Goal: Information Seeking & Learning: Learn about a topic

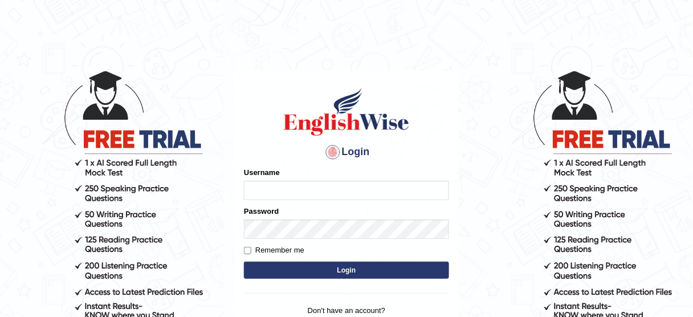
type input "susmitas_parramatta"
click at [349, 269] on button "Login" at bounding box center [346, 269] width 205 height 17
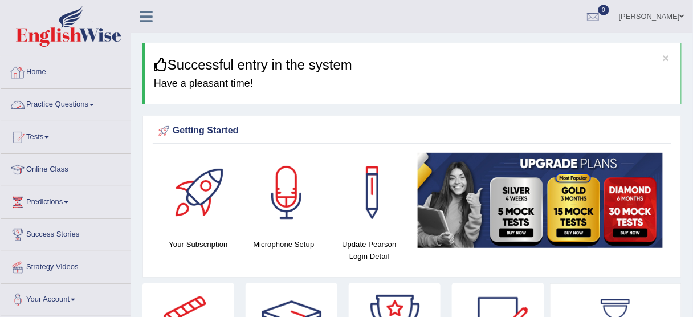
click at [43, 102] on link "Practice Questions" at bounding box center [66, 103] width 130 height 28
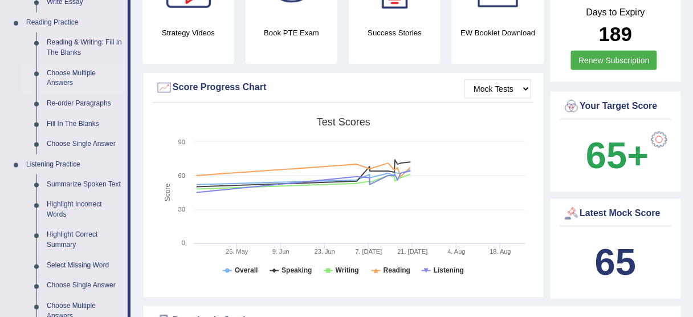
scroll to position [319, 0]
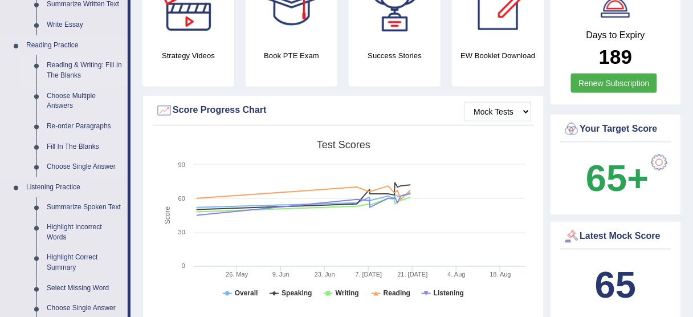
click at [63, 67] on link "Reading & Writing: Fill In The Blanks" at bounding box center [85, 70] width 86 height 30
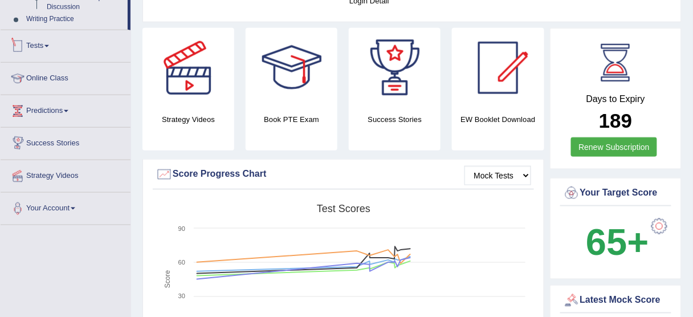
scroll to position [335, 0]
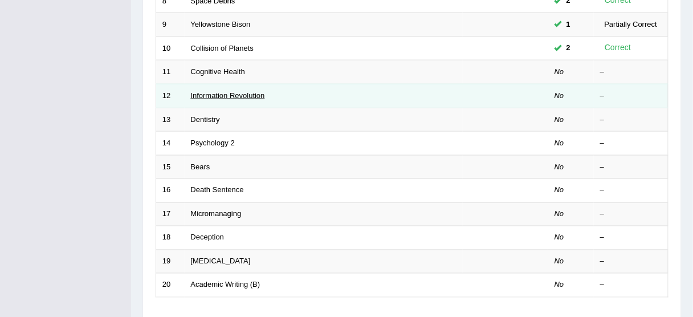
scroll to position [273, 0]
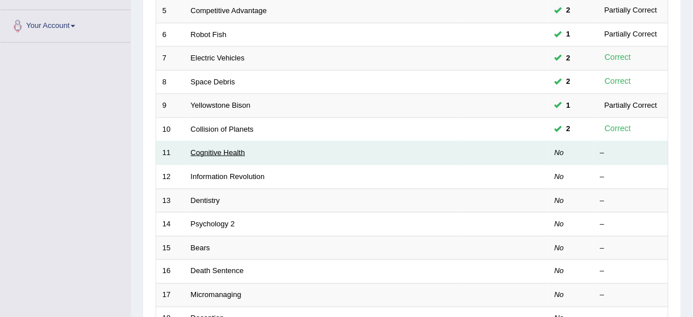
click at [210, 153] on link "Cognitive Health" at bounding box center [218, 152] width 54 height 9
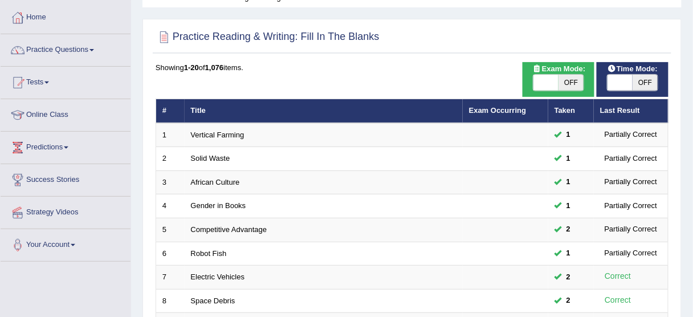
click at [611, 82] on span at bounding box center [619, 83] width 25 height 16
checkbox input "true"
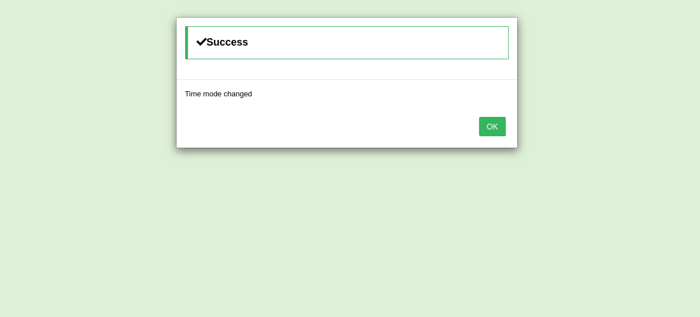
click at [502, 126] on button "OK" at bounding box center [492, 126] width 26 height 19
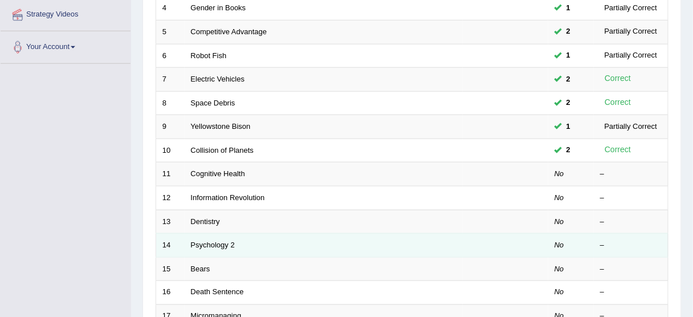
scroll to position [328, 0]
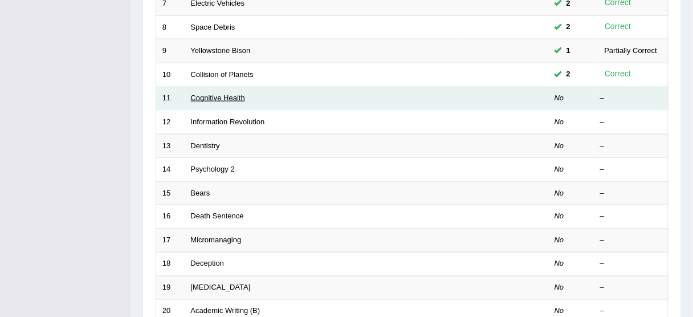
click at [191, 93] on link "Cognitive Health" at bounding box center [218, 97] width 54 height 9
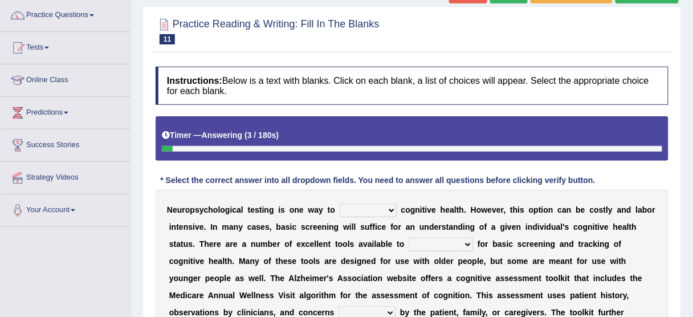
scroll to position [182, 0]
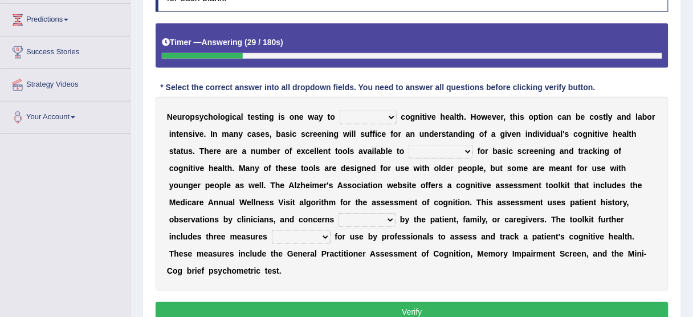
click at [392, 113] on select "obsess assess possess access" at bounding box center [367, 117] width 57 height 14
select select "assess"
click at [339, 110] on select "obsess assess possess access" at bounding box center [367, 117] width 57 height 14
click at [386, 120] on select "obsess assess possess access" at bounding box center [367, 117] width 57 height 14
click at [448, 149] on select "stationers practitioners petitioners questioners" at bounding box center [440, 152] width 64 height 14
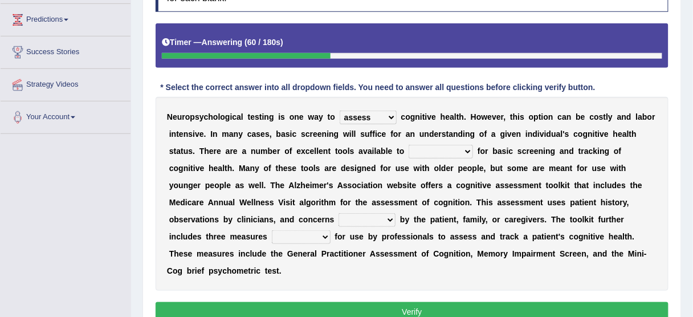
select select "practitioners"
click at [408, 145] on select "stationers practitioners petitioners questioners" at bounding box center [440, 152] width 64 height 14
click at [437, 146] on select "stationers practitioners petitioners questioners" at bounding box center [440, 152] width 64 height 14
click at [373, 217] on select "raised rising arising praised" at bounding box center [366, 220] width 57 height 14
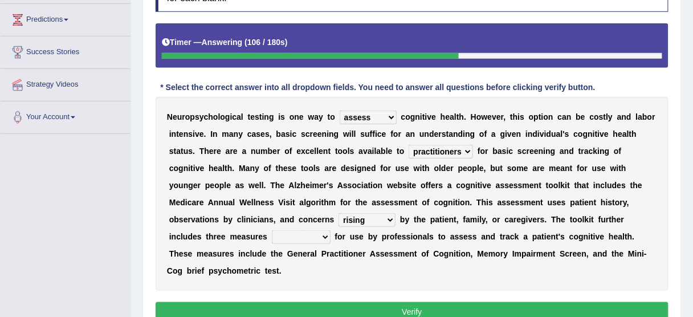
click at [338, 213] on select "raised rising arising praised" at bounding box center [366, 220] width 57 height 14
click at [363, 219] on select "raised rising arising praised" at bounding box center [366, 220] width 57 height 14
click at [338, 213] on select "raised rising arising praised" at bounding box center [366, 220] width 57 height 14
click at [374, 218] on select "raised rising arising praised" at bounding box center [366, 220] width 57 height 14
select select "arising"
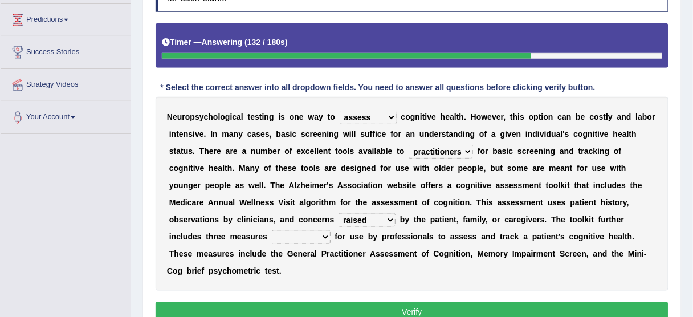
click at [338, 213] on select "raised rising arising praised" at bounding box center [366, 220] width 57 height 14
click at [348, 214] on select "raised rising arising praised" at bounding box center [366, 220] width 57 height 14
click at [312, 233] on select "validated intimidated dilapidated antedated" at bounding box center [301, 237] width 59 height 14
select select "antedated"
click at [272, 230] on select "validated intimidated dilapidated antedated" at bounding box center [301, 237] width 59 height 14
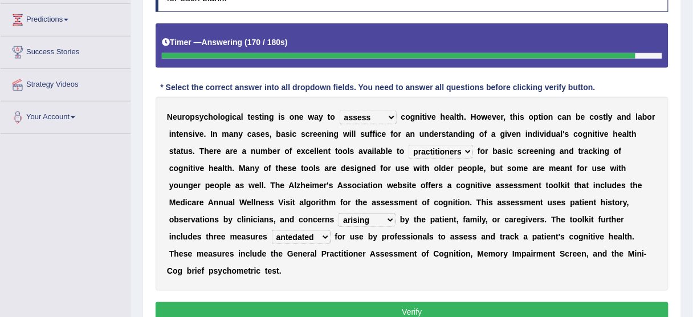
click at [359, 214] on select "raised rising arising praised" at bounding box center [366, 220] width 57 height 14
select select "raised"
click at [338, 213] on select "raised rising arising praised" at bounding box center [366, 220] width 57 height 14
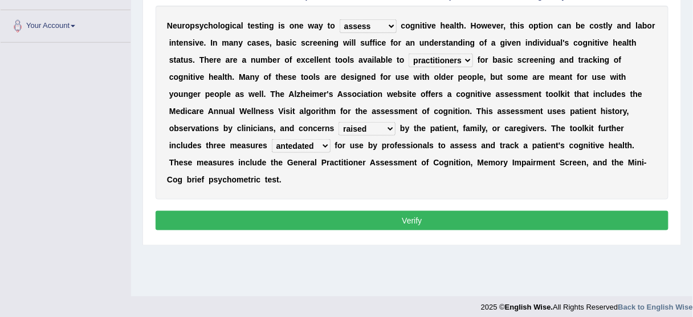
click at [374, 214] on button "Verify" at bounding box center [411, 220] width 513 height 19
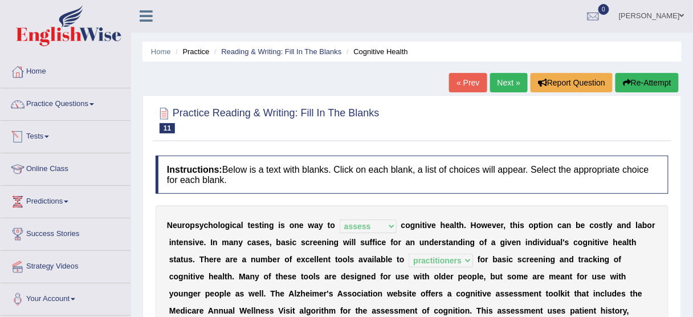
scroll to position [0, 0]
click at [501, 81] on link "Next »" at bounding box center [509, 82] width 38 height 19
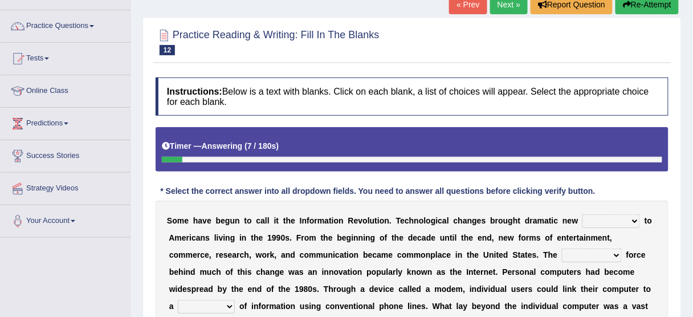
scroll to position [182, 0]
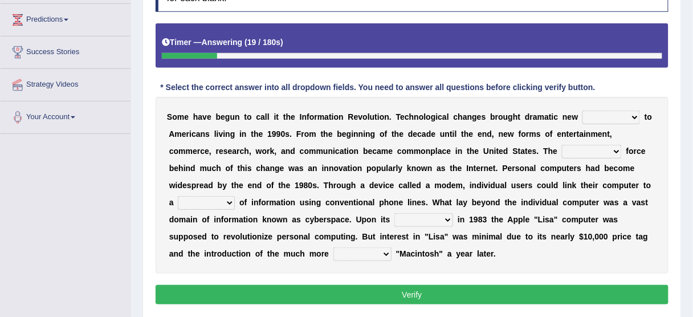
click at [602, 113] on select "challenges puzzles options confusion" at bounding box center [611, 117] width 58 height 14
select select "options"
click at [582, 110] on select "challenges puzzles options confusion" at bounding box center [611, 117] width 58 height 14
click at [634, 116] on select "challenges puzzles options confusion" at bounding box center [611, 117] width 58 height 14
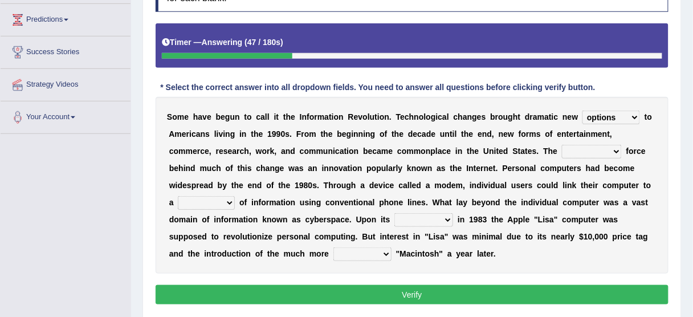
click at [634, 116] on select "challenges puzzles options confusion" at bounding box center [611, 117] width 58 height 14
click at [600, 150] on select "unremitting uninspiring driving insinuating" at bounding box center [592, 152] width 60 height 14
select select "driving"
click at [562, 145] on select "unremitting uninspiring driving insinuating" at bounding box center [592, 152] width 60 height 14
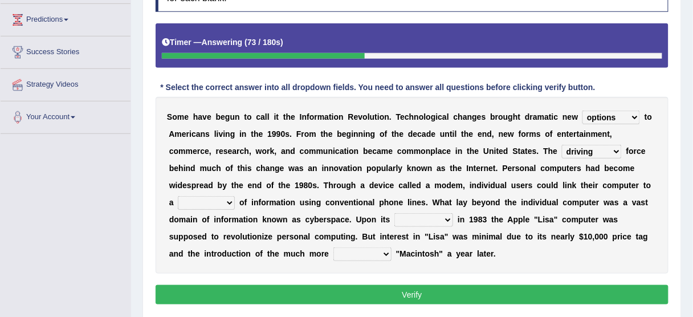
click at [221, 198] on select "magnitude bulk wealth volume" at bounding box center [206, 203] width 57 height 14
select select "bulk"
click at [178, 196] on select "magnitude bulk wealth volume" at bounding box center [206, 203] width 57 height 14
click at [424, 217] on select "relief release publication emission" at bounding box center [423, 220] width 59 height 14
click at [230, 202] on select "magnitude bulk wealth volume" at bounding box center [206, 203] width 57 height 14
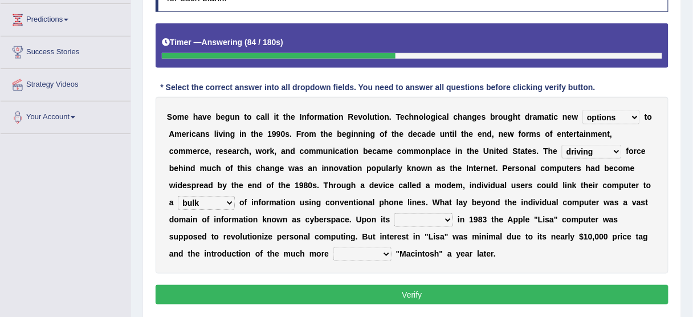
click at [227, 201] on select "magnitude bulk wealth volume" at bounding box center [206, 203] width 57 height 14
click at [426, 218] on select "relief release publication emission" at bounding box center [423, 220] width 59 height 14
click at [394, 213] on select "relief release publication emission" at bounding box center [423, 220] width 59 height 14
click at [437, 217] on select "relief release publication emission" at bounding box center [423, 220] width 59 height 14
click at [394, 213] on select "relief release publication emission" at bounding box center [423, 220] width 59 height 14
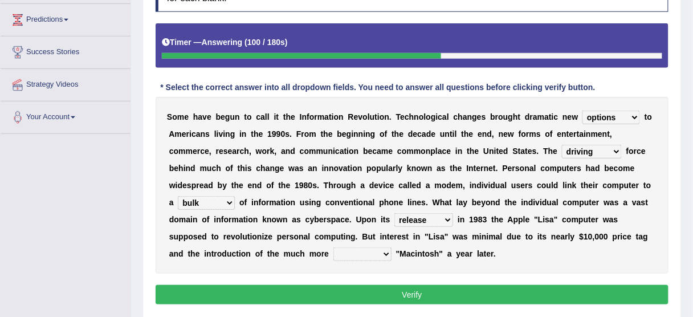
click at [425, 216] on select "relief release publication emission" at bounding box center [423, 220] width 59 height 14
click at [394, 213] on select "relief release publication emission" at bounding box center [423, 220] width 59 height 14
click at [423, 213] on select "relief release publication emission" at bounding box center [423, 220] width 59 height 14
select select "release"
click at [394, 213] on select "relief release publication emission" at bounding box center [423, 220] width 59 height 14
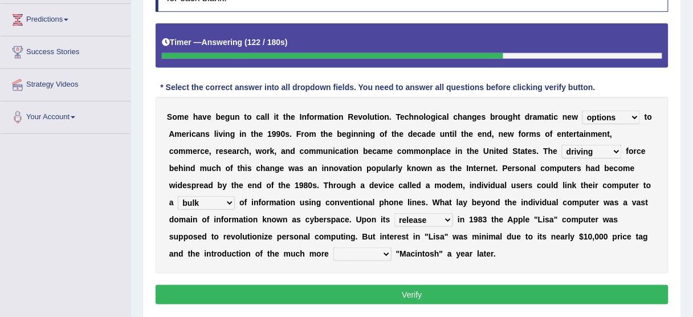
click at [372, 252] on select "convenient affordable advanced formidable" at bounding box center [362, 254] width 58 height 14
select select "convenient"
click at [333, 247] on select "convenient affordable advanced formidable" at bounding box center [362, 254] width 58 height 14
click at [378, 288] on button "Verify" at bounding box center [411, 294] width 513 height 19
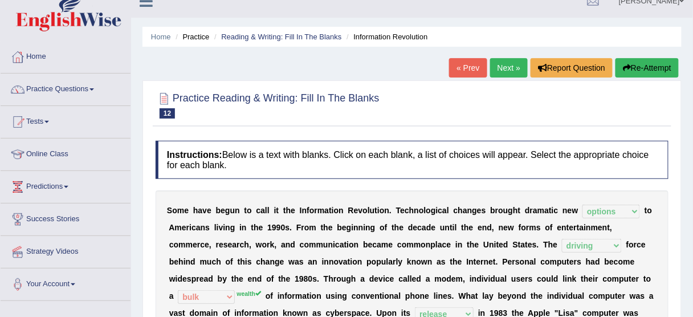
scroll to position [0, 0]
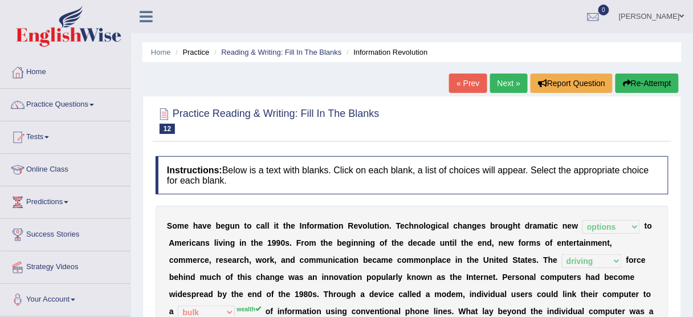
click at [509, 84] on link "Next »" at bounding box center [509, 82] width 38 height 19
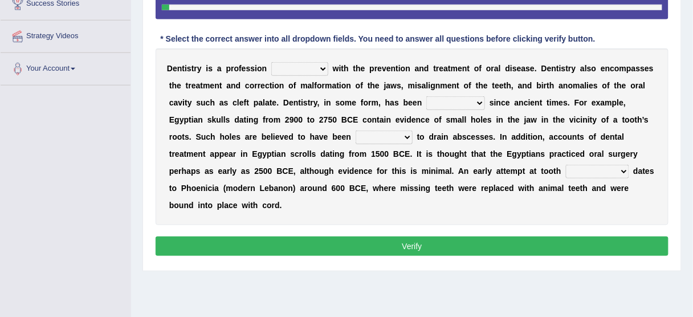
scroll to position [236, 0]
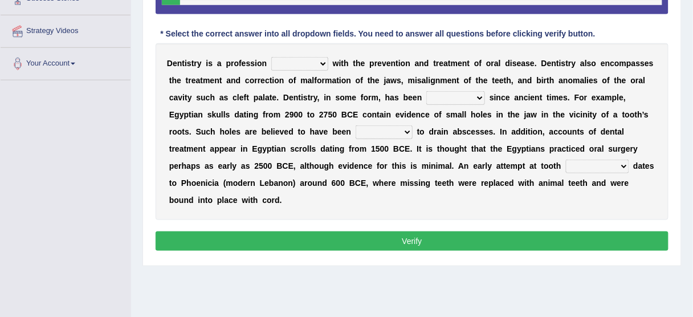
click at [287, 60] on select "agreed dealt concerned taken" at bounding box center [299, 64] width 57 height 14
select select "dealt"
click at [271, 57] on select "agreed dealt concerned taken" at bounding box center [299, 64] width 57 height 14
click at [444, 98] on select "criticized replaced practiced abandoned" at bounding box center [455, 98] width 59 height 14
select select "practiced"
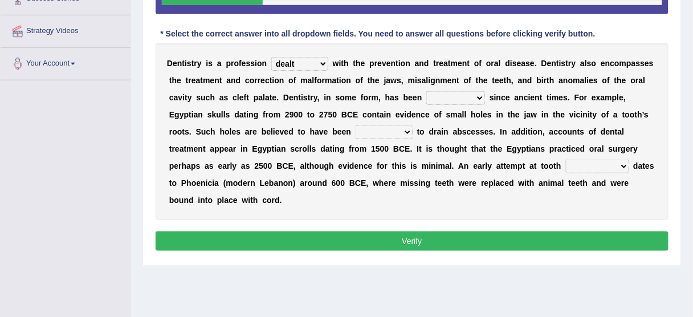
click at [426, 91] on select "criticized replaced practiced abandoned" at bounding box center [455, 98] width 59 height 14
click at [392, 131] on select "fluctuated laminated drilled sealed" at bounding box center [383, 132] width 57 height 14
select select "drilled"
click at [355, 125] on select "fluctuated laminated drilled sealed" at bounding box center [383, 132] width 57 height 14
click at [384, 131] on select "fluctuated laminated drilled sealed" at bounding box center [383, 132] width 57 height 14
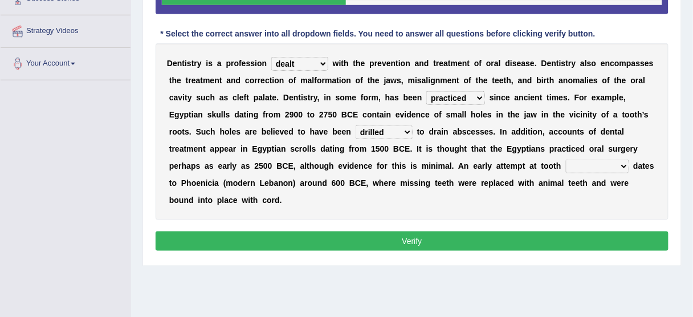
click at [384, 134] on select "fluctuated laminated drilled sealed" at bounding box center [383, 132] width 57 height 14
click at [568, 165] on select "reparation sacrament restitution replacement" at bounding box center [597, 166] width 63 height 14
select select "replacement"
click at [566, 159] on select "reparation sacrament restitution replacement" at bounding box center [597, 166] width 63 height 14
click at [583, 166] on select "reparation sacrament restitution replacement" at bounding box center [597, 166] width 63 height 14
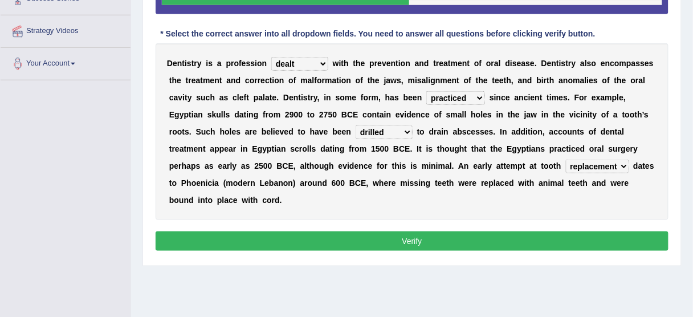
click at [583, 166] on select "reparation sacrament restitution replacement" at bounding box center [597, 166] width 63 height 14
click at [401, 237] on button "Verify" at bounding box center [411, 240] width 513 height 19
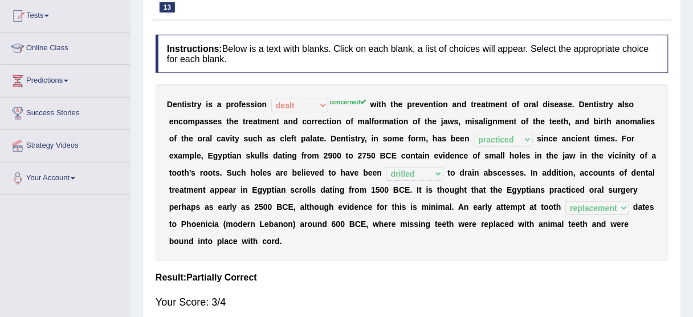
scroll to position [0, 0]
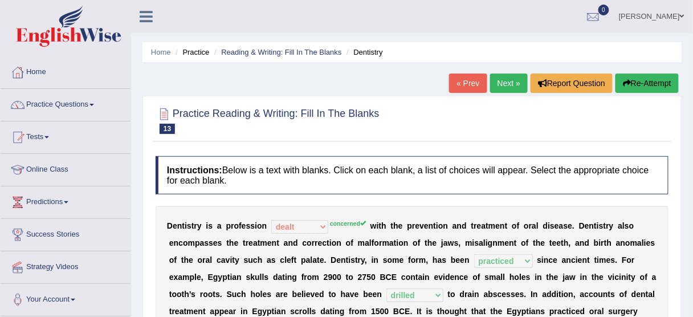
click at [505, 82] on link "Next »" at bounding box center [509, 82] width 38 height 19
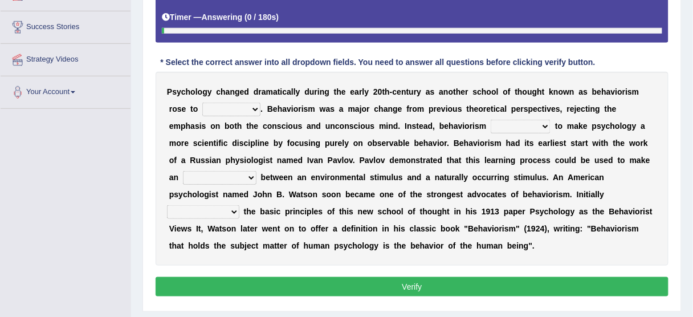
scroll to position [228, 0]
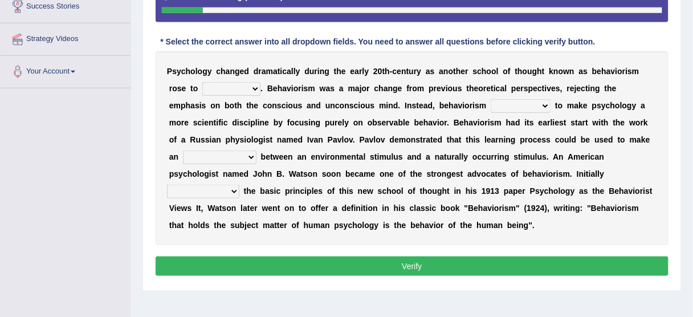
click at [244, 84] on select "dominance temptation challenge temper" at bounding box center [231, 89] width 58 height 14
click at [239, 84] on select "dominance temptation challenge temper" at bounding box center [231, 89] width 58 height 14
click at [248, 86] on select "dominance temptation challenge temper" at bounding box center [231, 89] width 58 height 14
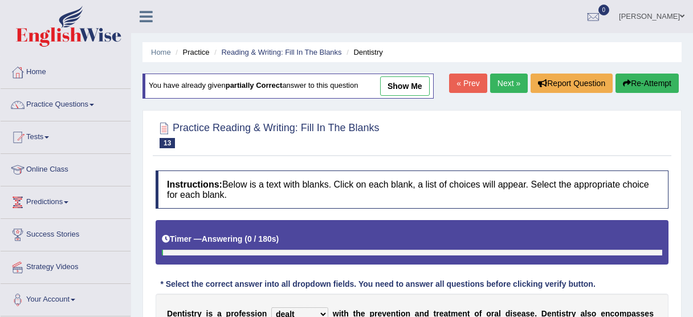
select select "dealt"
select select "practiced"
select select "drilled"
select select "replacement"
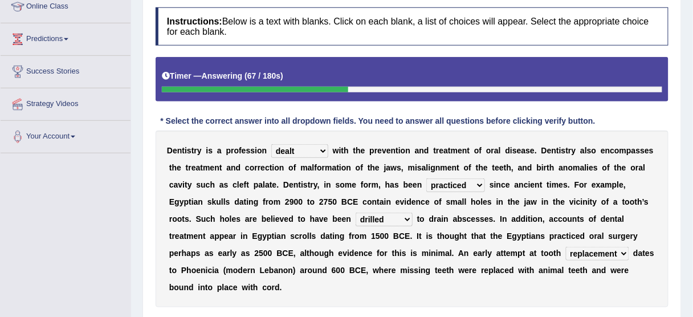
scroll to position [91, 0]
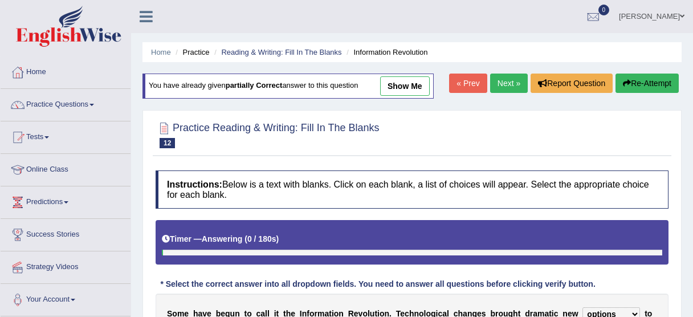
select select "options"
select select "driving"
select select "bulk"
select select "release"
select select "convenient"
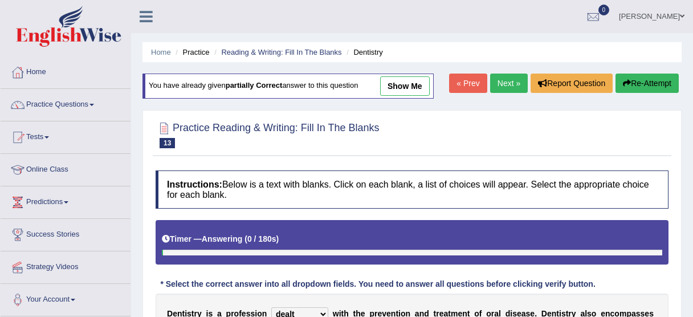
select select "dealt"
select select "practiced"
select select "drilled"
select select "replacement"
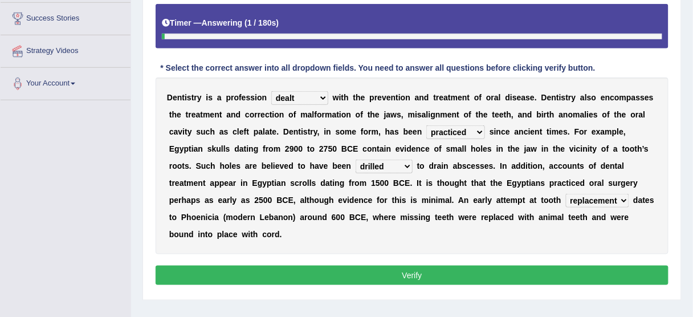
scroll to position [232, 0]
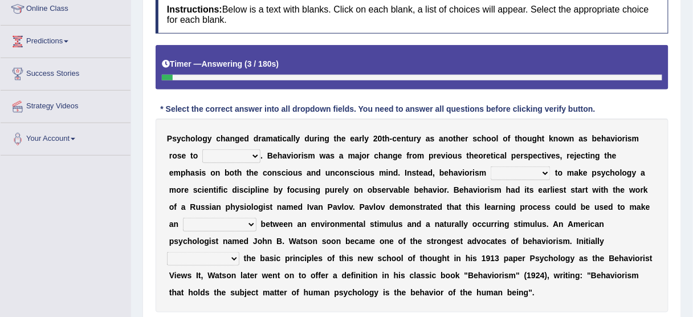
scroll to position [177, 0]
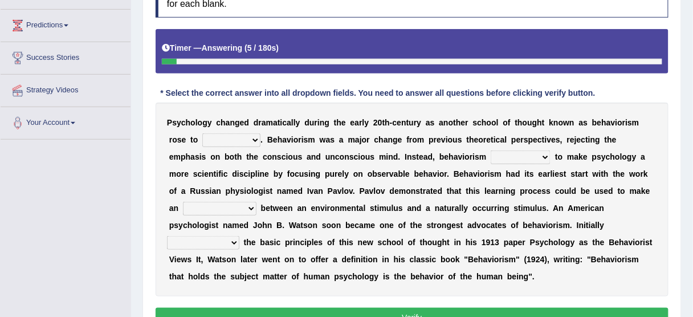
click at [256, 137] on select "dominance temptation challenge temper" at bounding box center [231, 140] width 58 height 14
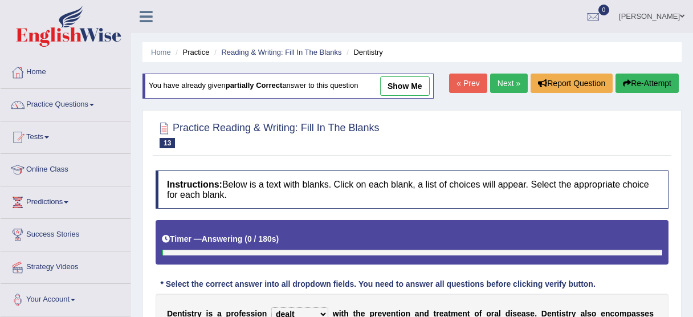
select select "dealt"
select select "practiced"
select select "drilled"
select select "replacement"
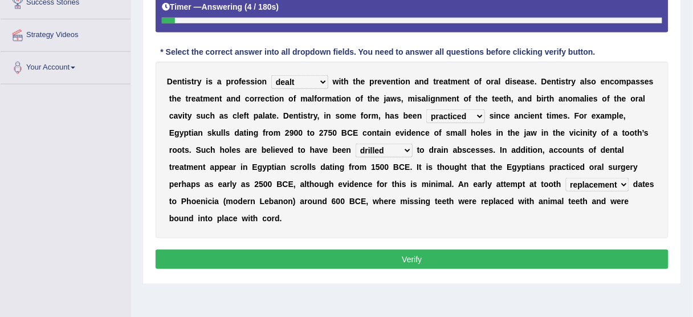
click at [321, 80] on select "agreed dealt concerned taken" at bounding box center [299, 82] width 57 height 14
select select "concerned"
click at [271, 75] on select "agreed dealt concerned taken" at bounding box center [299, 82] width 57 height 14
click at [391, 260] on button "Verify" at bounding box center [411, 258] width 513 height 19
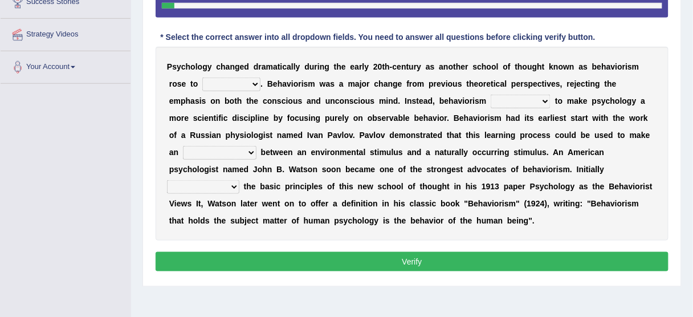
scroll to position [222, 0]
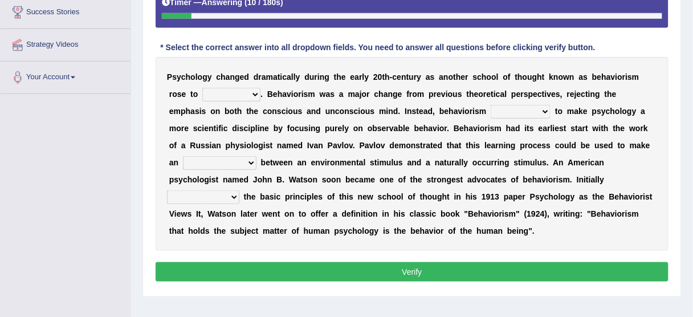
click at [255, 93] on select "dominance temptation challenge temper" at bounding box center [231, 95] width 58 height 14
click at [255, 91] on select "dominance temptation challenge temper" at bounding box center [231, 95] width 58 height 14
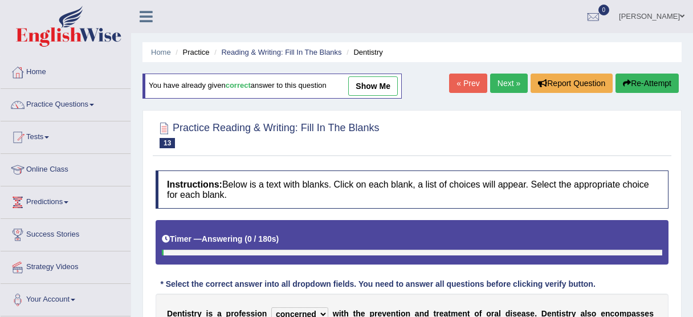
select select "concerned"
select select "practiced"
select select "drilled"
select select "replacement"
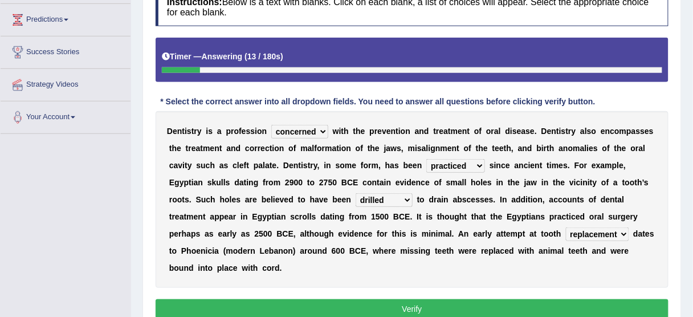
scroll to position [228, 0]
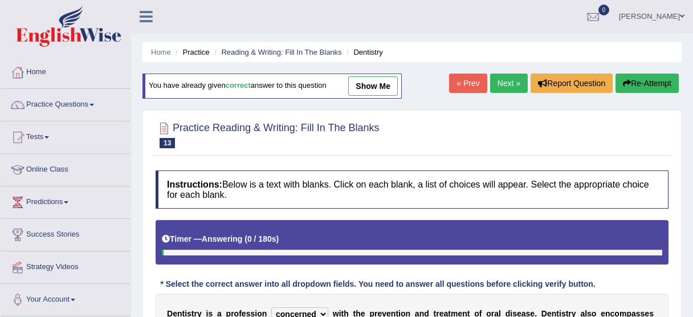
select select "concerned"
select select "practiced"
select select "drilled"
select select "replacement"
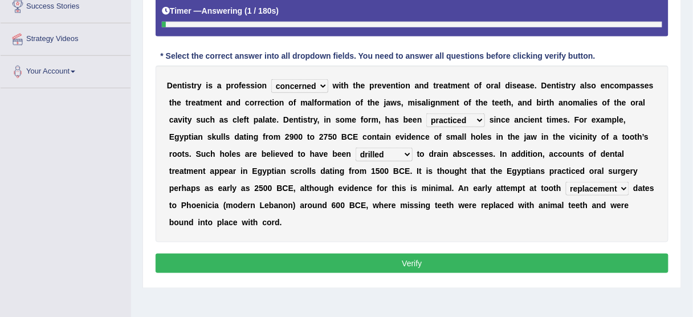
click at [363, 260] on button "Verify" at bounding box center [411, 262] width 513 height 19
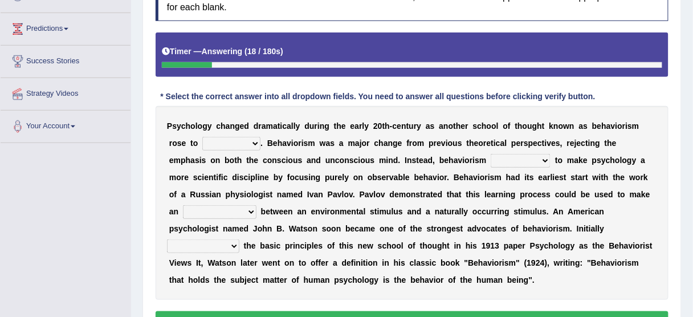
scroll to position [228, 0]
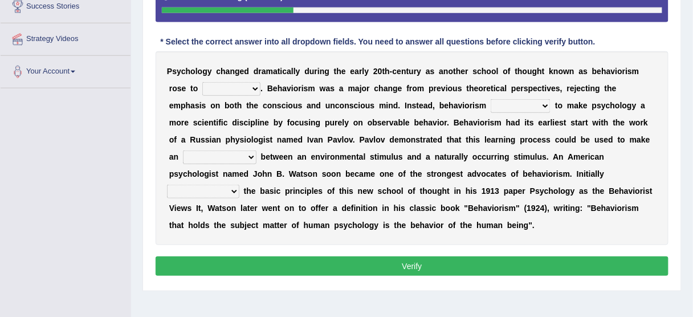
click at [258, 85] on select "dominance temptation challenge temper" at bounding box center [231, 89] width 58 height 14
select select "temptation"
click at [202, 82] on select "dominance temptation challenge temper" at bounding box center [231, 89] width 58 height 14
click at [490, 107] on select "reproached reproved strove rewove" at bounding box center [520, 106] width 60 height 14
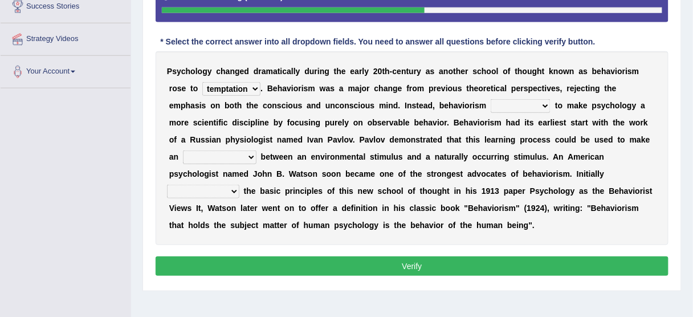
select select "reproached"
click at [490, 99] on select "reproached reproved strove rewove" at bounding box center [520, 106] width 60 height 14
click at [490, 102] on select "reproached reproved strove rewove" at bounding box center [520, 106] width 60 height 14
click at [530, 143] on div "P s y c h o l o g y c h a n g e d d r a m a t i c a l l y d u r i n g t h e e a…" at bounding box center [411, 148] width 513 height 194
click at [232, 153] on select "acclimatization association union combination" at bounding box center [219, 157] width 73 height 14
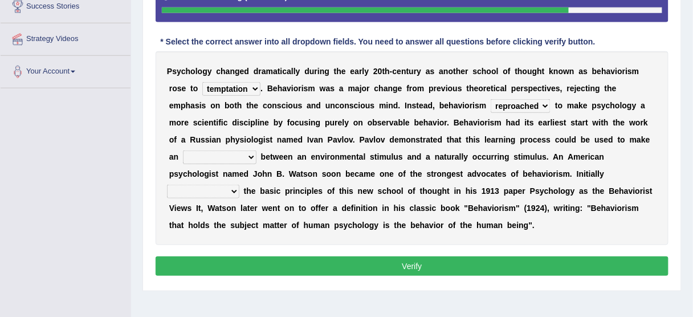
select select "union"
click at [183, 150] on select "acclimatization association union combination" at bounding box center [219, 157] width 73 height 14
click at [239, 185] on select "questioning foreshortening unburdening outlining" at bounding box center [203, 192] width 72 height 14
select select "outlining"
click at [239, 185] on select "questioning foreshortening unburdening outlining" at bounding box center [203, 192] width 72 height 14
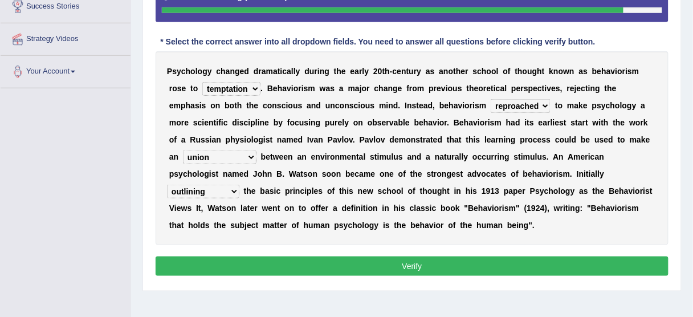
click at [215, 157] on select "acclimatization association union combination" at bounding box center [219, 157] width 73 height 14
select select "association"
click at [183, 150] on select "acclimatization association union combination" at bounding box center [219, 157] width 73 height 14
click at [215, 153] on select "acclimatization association union combination" at bounding box center [219, 157] width 73 height 14
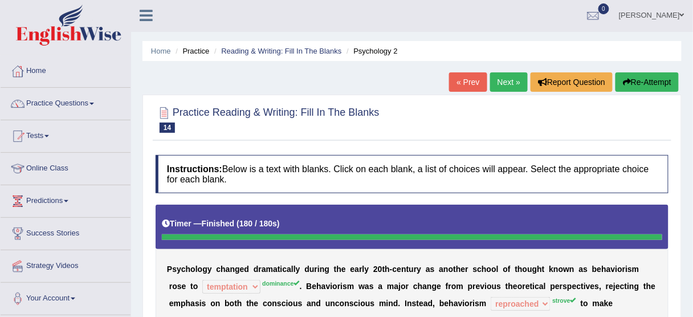
scroll to position [0, 0]
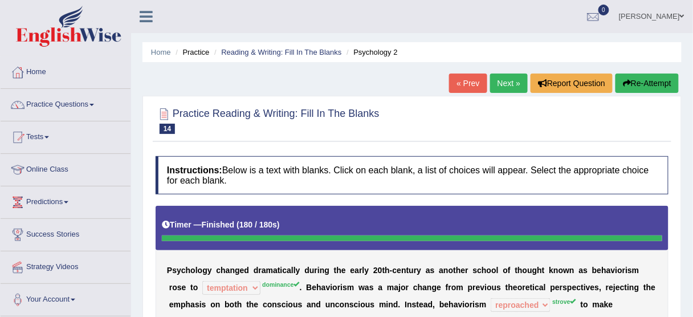
click at [509, 82] on link "Next »" at bounding box center [509, 82] width 38 height 19
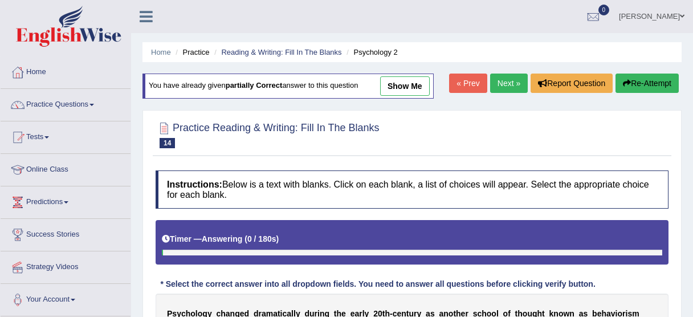
select select "temptation"
select select "reproached"
select select "association"
select select "outlining"
click at [497, 84] on link "Next »" at bounding box center [509, 82] width 38 height 19
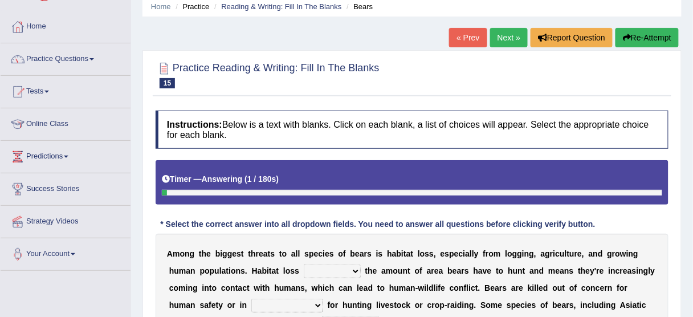
scroll to position [228, 0]
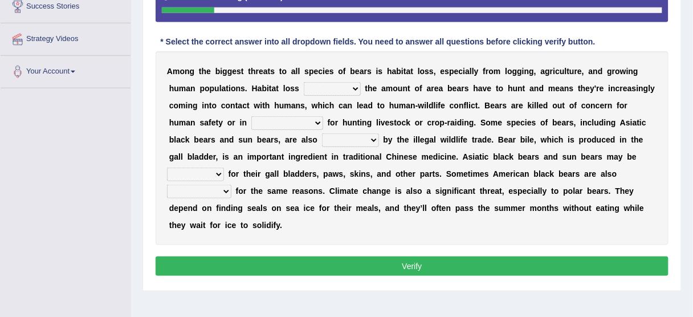
click at [331, 91] on select "increases reduces complies interacts" at bounding box center [332, 89] width 57 height 14
click at [304, 82] on select "increases reduces complies interacts" at bounding box center [332, 89] width 57 height 14
click at [334, 87] on select "increases reduces complies interacts" at bounding box center [332, 89] width 57 height 14
select select "increases"
click at [304, 82] on select "increases reduces complies interacts" at bounding box center [332, 89] width 57 height 14
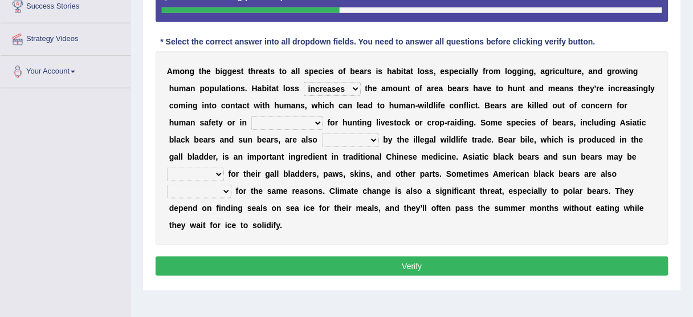
click at [271, 124] on select "coalition retaliation appreciation disinformation" at bounding box center [287, 123] width 72 height 14
select select "coalition"
click at [251, 116] on select "coalition retaliation appreciation disinformation" at bounding box center [287, 123] width 72 height 14
click at [322, 137] on select "protected prohibited fattened threatened" at bounding box center [350, 140] width 57 height 14
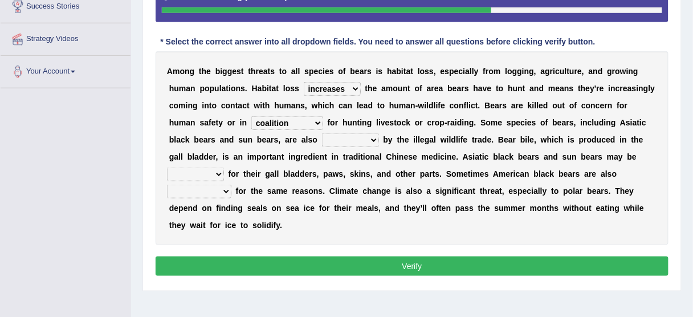
select select "threatened"
click at [322, 133] on select "protected prohibited fattened threatened" at bounding box center [350, 140] width 57 height 14
click at [201, 175] on select "poached squelched coached blenched" at bounding box center [195, 174] width 57 height 14
select select "poached"
click at [167, 167] on select "poached squelched coached blenched" at bounding box center [195, 174] width 57 height 14
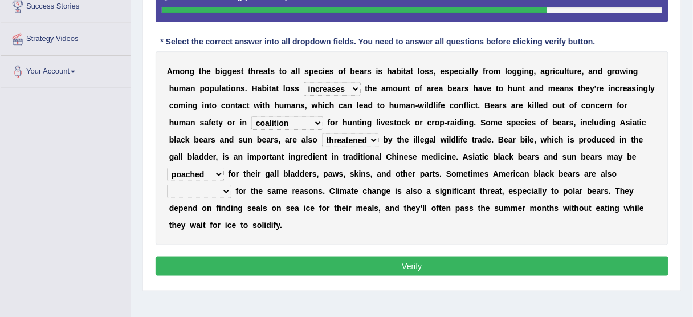
click at [193, 168] on select "poached squelched coached blenched" at bounding box center [195, 174] width 57 height 14
click at [206, 190] on select "begot foreseen encountered targeted" at bounding box center [199, 192] width 64 height 14
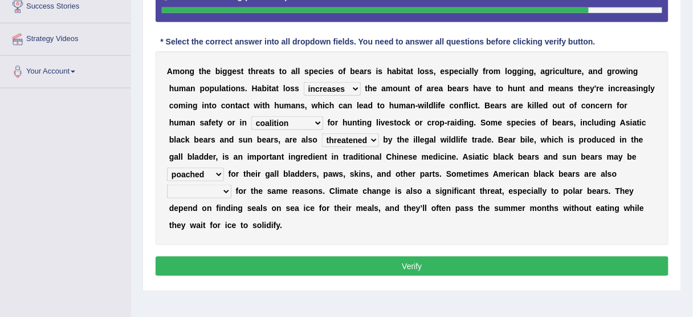
select select "encountered"
click at [167, 185] on select "begot foreseen encountered targeted" at bounding box center [199, 192] width 64 height 14
click at [251, 122] on select "coalition retaliation appreciation disinformation" at bounding box center [287, 123] width 72 height 14
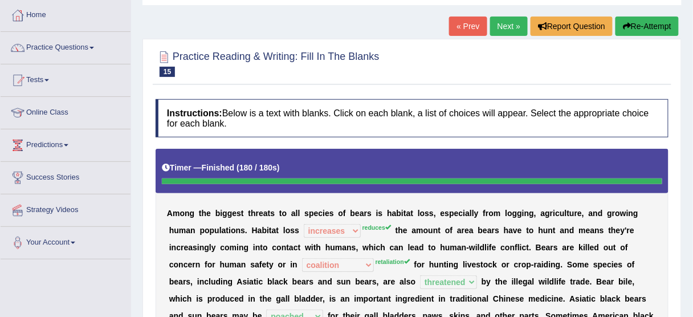
scroll to position [8, 0]
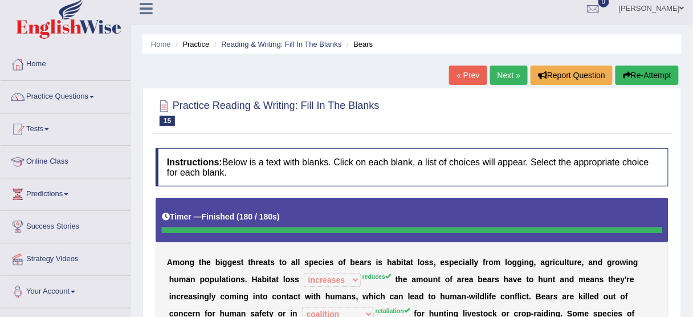
click at [505, 73] on link "Next »" at bounding box center [509, 74] width 38 height 19
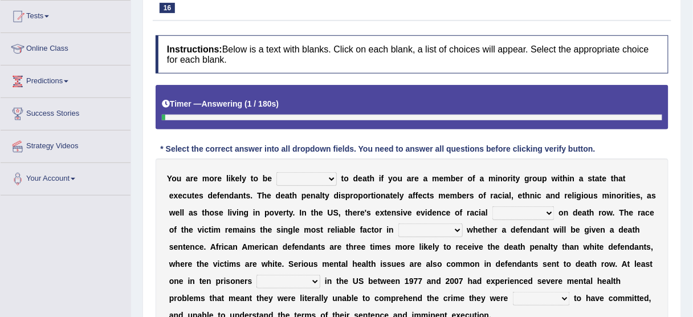
scroll to position [182, 0]
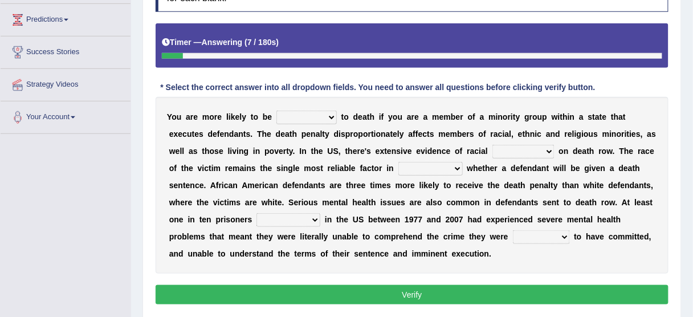
click at [304, 114] on select "penalized blamed complained sentenced" at bounding box center [306, 117] width 60 height 14
select select "penalized"
click at [276, 110] on select "penalized blamed complained sentenced" at bounding box center [306, 117] width 60 height 14
click at [529, 148] on select "bias equality appearance background" at bounding box center [523, 152] width 62 height 14
select select "bias"
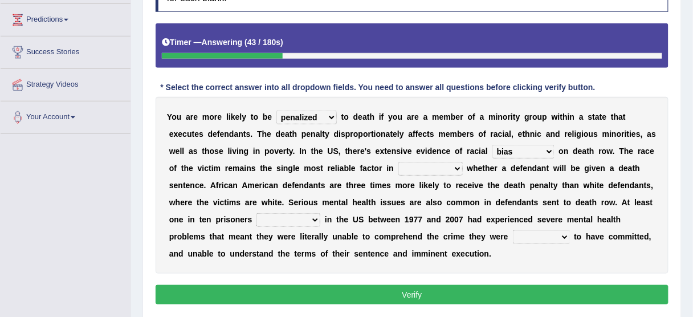
click at [492, 145] on select "bias equality appearance background" at bounding box center [523, 152] width 62 height 14
click at [418, 169] on select "determining adjoining undermining examining" at bounding box center [430, 169] width 64 height 14
select select "determining"
click at [398, 162] on select "determining adjoining undermining examining" at bounding box center [430, 169] width 64 height 14
click at [429, 164] on select "determining adjoining undermining examining" at bounding box center [430, 169] width 64 height 14
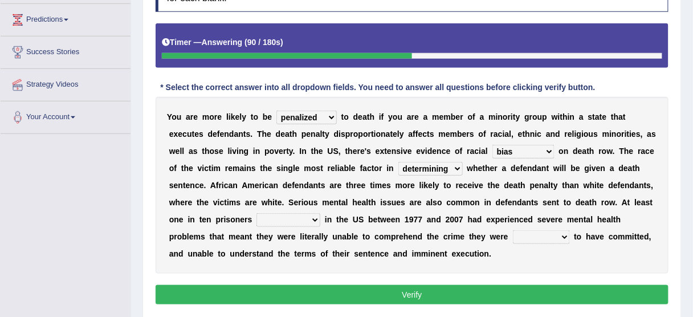
click at [468, 204] on b "m" at bounding box center [465, 202] width 7 height 9
click at [295, 217] on select "electrocuted persecuted executed captured" at bounding box center [288, 220] width 64 height 14
select select "executed"
click at [256, 213] on select "electrocuted persecuted executed captured" at bounding box center [288, 220] width 64 height 14
click at [513, 234] on select "alleged acclaimed persuaded claimed" at bounding box center [541, 237] width 57 height 14
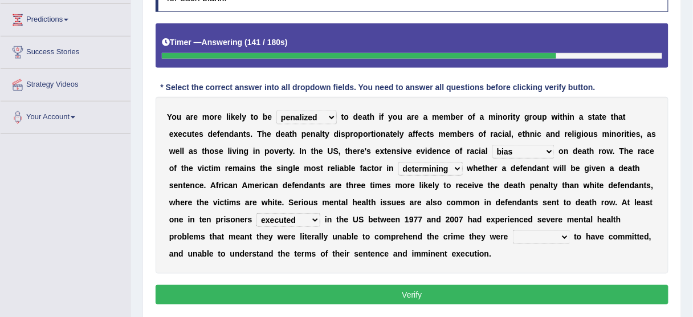
select select "persuaded"
click at [513, 230] on select "alleged acclaimed persuaded claimed" at bounding box center [541, 237] width 57 height 14
click at [279, 219] on select "electrocuted persecuted executed captured" at bounding box center [288, 220] width 64 height 14
select select "captured"
click at [256, 213] on select "electrocuted persecuted executed captured" at bounding box center [288, 220] width 64 height 14
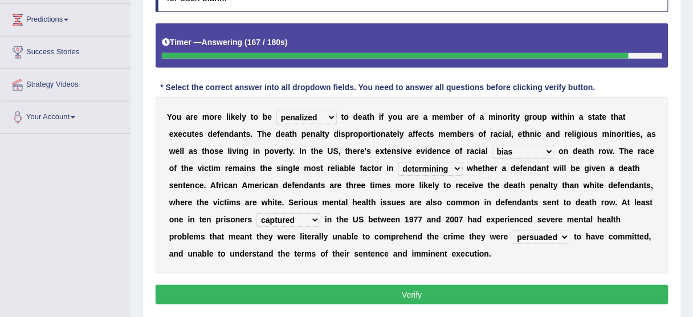
click at [359, 298] on button "Verify" at bounding box center [411, 294] width 513 height 19
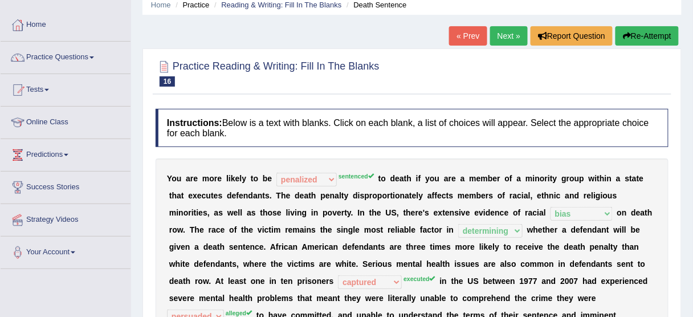
scroll to position [46, 0]
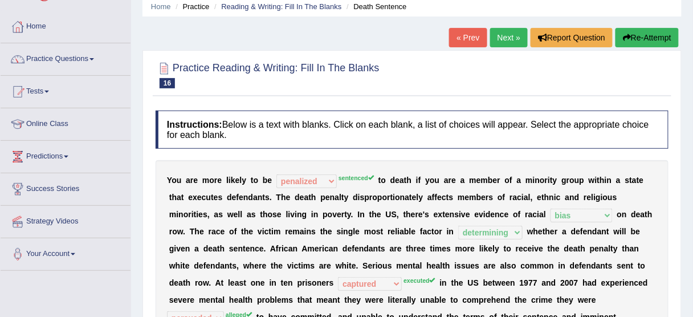
click at [645, 39] on button "Re-Attempt" at bounding box center [646, 37] width 63 height 19
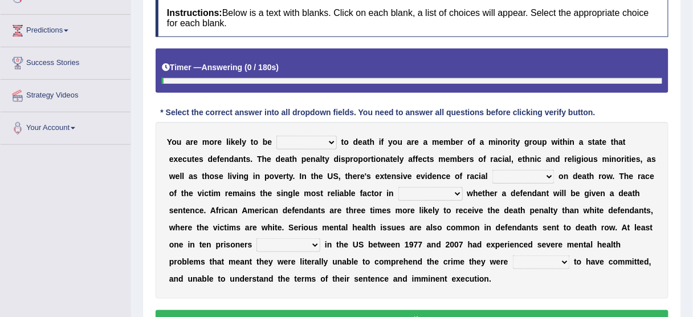
scroll to position [182, 0]
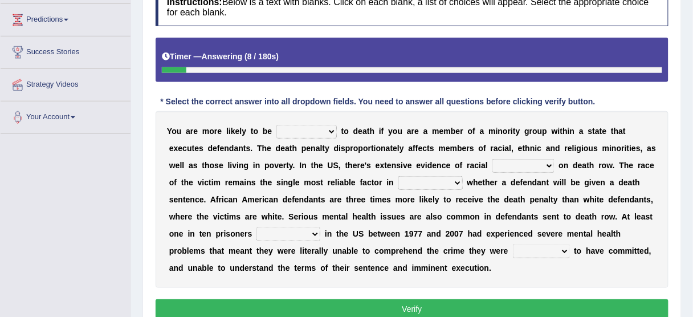
click at [322, 125] on select "penalized blamed complained sentenced" at bounding box center [306, 132] width 60 height 14
select select "sentenced"
click at [276, 125] on select "penalized blamed complained sentenced" at bounding box center [306, 132] width 60 height 14
click at [518, 166] on select "bias equality appearance background" at bounding box center [523, 166] width 62 height 14
select select "bias"
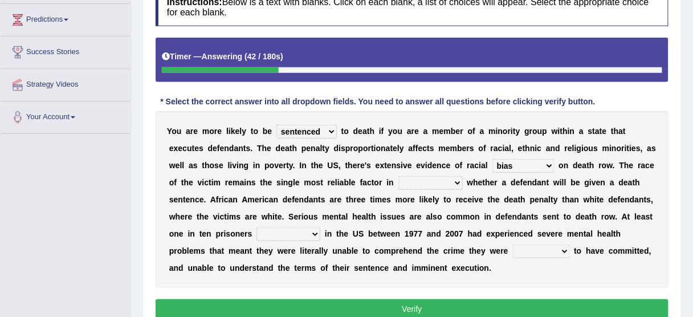
click at [492, 159] on select "bias equality appearance background" at bounding box center [523, 166] width 62 height 14
click at [430, 178] on select "determining adjoining undermining examining" at bounding box center [430, 183] width 64 height 14
select select "determining"
click at [398, 176] on select "determining adjoining undermining examining" at bounding box center [430, 183] width 64 height 14
click at [312, 230] on select "electrocuted persecuted executed captured" at bounding box center [288, 234] width 64 height 14
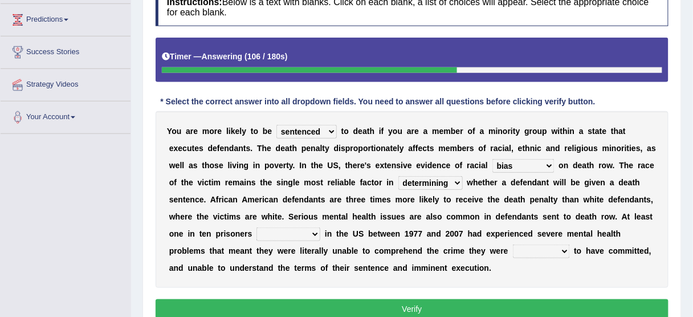
select select "executed"
click at [256, 227] on select "electrocuted persecuted executed captured" at bounding box center [288, 234] width 64 height 14
click at [546, 253] on select "alleged acclaimed persuaded claimed" at bounding box center [541, 251] width 57 height 14
select select "alleged"
click at [513, 244] on select "alleged acclaimed persuaded claimed" at bounding box center [541, 251] width 57 height 14
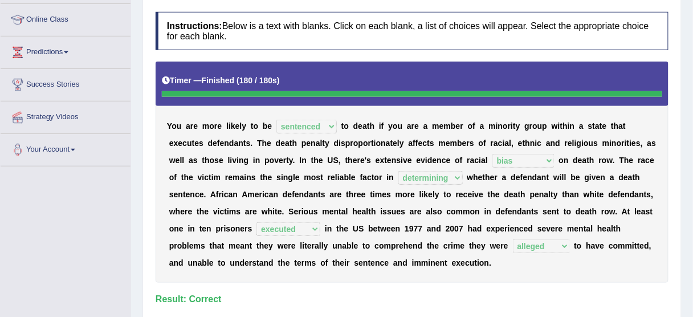
scroll to position [137, 0]
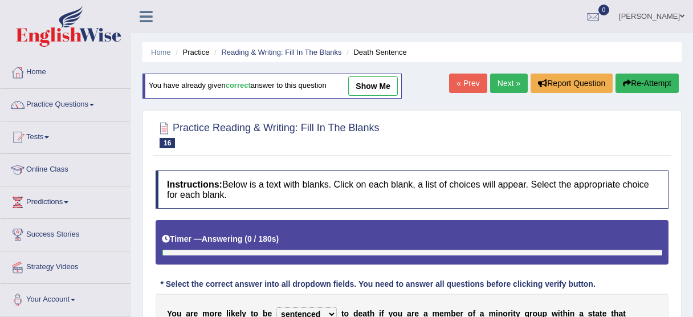
select select "sentenced"
select select "bias"
select select "determining"
select select "executed"
select select "alleged"
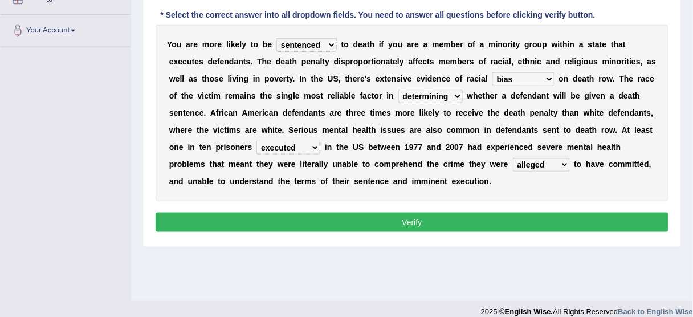
scroll to position [273, 0]
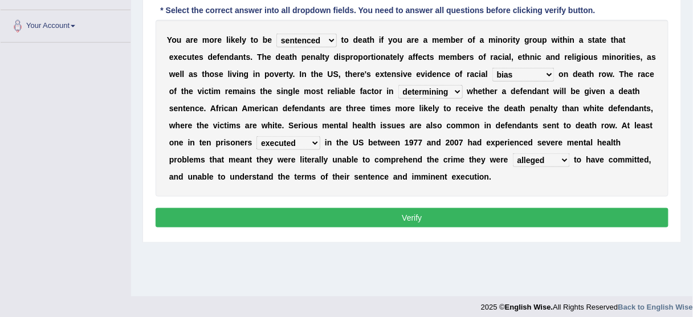
click at [482, 211] on button "Verify" at bounding box center [411, 217] width 513 height 19
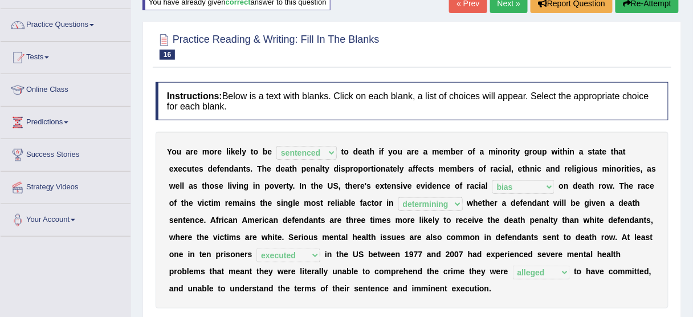
scroll to position [0, 0]
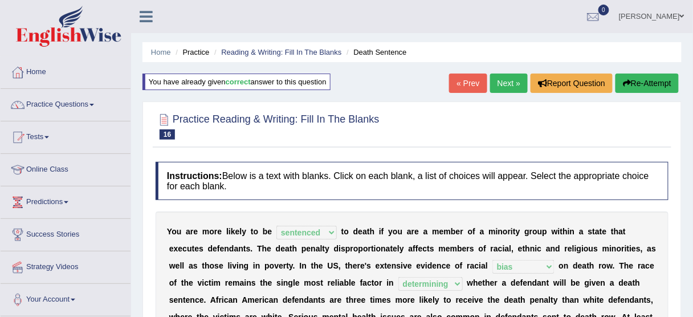
click at [514, 85] on link "Next »" at bounding box center [509, 82] width 38 height 19
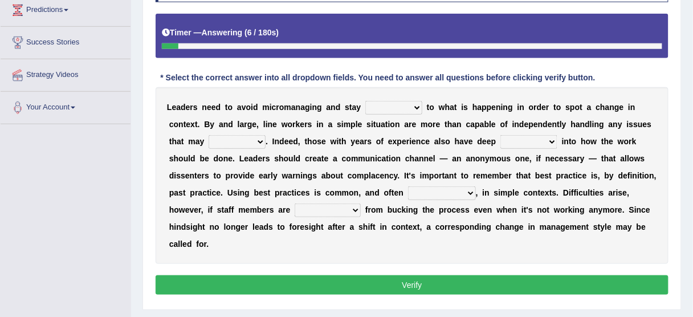
scroll to position [190, 0]
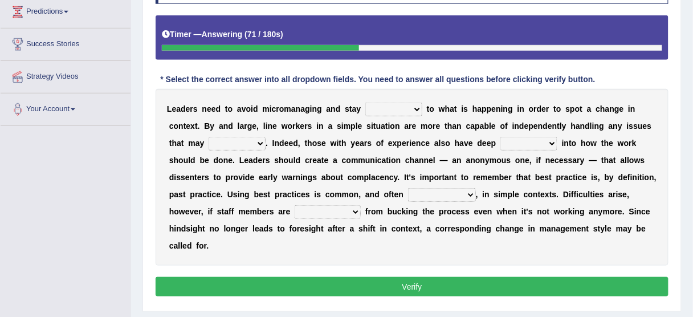
click at [415, 108] on select "complied connected precise concise" at bounding box center [393, 110] width 57 height 14
select select "connected"
click at [365, 103] on select "complied connected precise concise" at bounding box center [393, 110] width 57 height 14
click at [263, 140] on select "apprise rise encounter arise" at bounding box center [236, 144] width 57 height 14
click at [367, 104] on select "complied connected precise concise" at bounding box center [393, 110] width 57 height 14
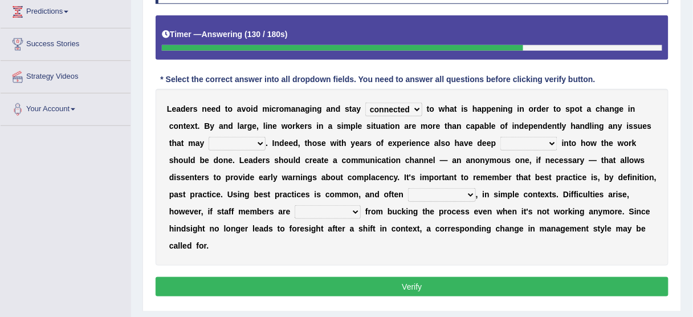
click at [286, 153] on div "L e a d e r s n e e d t o a v o i d m i c r o m a n a g i n g a n d s t a y com…" at bounding box center [411, 177] width 513 height 177
click at [255, 138] on select "apprise rise encounter arise" at bounding box center [236, 144] width 57 height 14
select select "apprise"
click at [208, 137] on select "apprise rise encounter arise" at bounding box center [236, 144] width 57 height 14
click at [519, 147] on select "incursion insight indignity indication" at bounding box center [528, 144] width 57 height 14
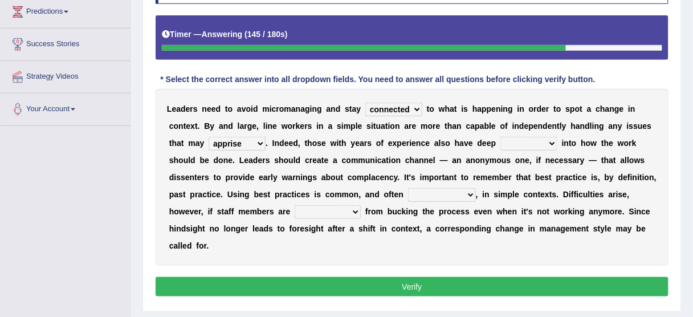
select select "insight"
click at [500, 137] on select "incursion insight indignity indication" at bounding box center [528, 144] width 57 height 14
click at [432, 193] on select "inappropriate apprehensive appropriate forbidden" at bounding box center [442, 195] width 68 height 14
select select "inappropriate"
click at [408, 188] on select "inappropriate apprehensive appropriate forbidden" at bounding box center [442, 195] width 68 height 14
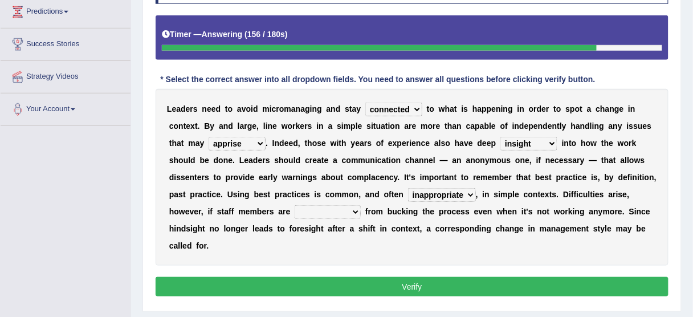
click at [338, 206] on select "disarranged disinclined discouraged disintegrated" at bounding box center [327, 212] width 66 height 14
select select "discouraged"
click at [294, 205] on select "disarranged disinclined discouraged disintegrated" at bounding box center [327, 212] width 66 height 14
click at [323, 212] on select "disarranged disinclined discouraged disintegrated" at bounding box center [327, 212] width 66 height 14
click at [419, 188] on select "inappropriate apprehensive appropriate forbidden" at bounding box center [442, 195] width 68 height 14
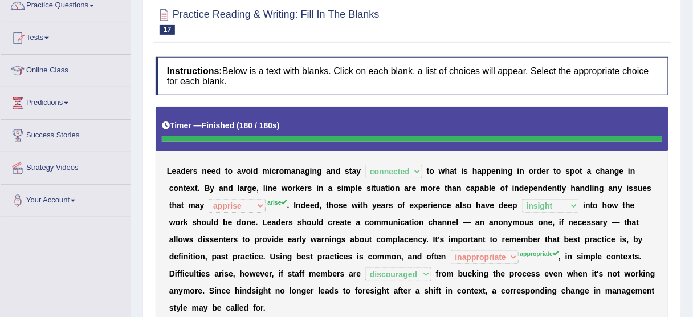
scroll to position [54, 0]
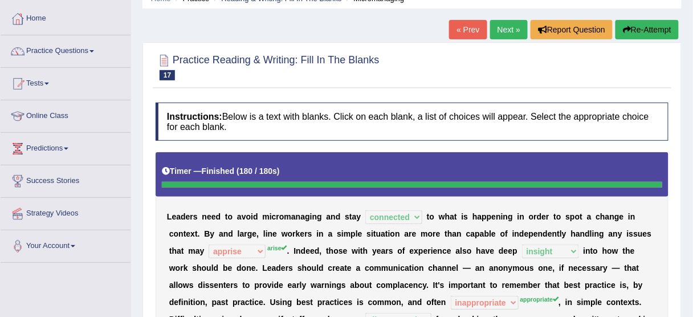
click at [649, 34] on button "Re-Attempt" at bounding box center [646, 29] width 63 height 19
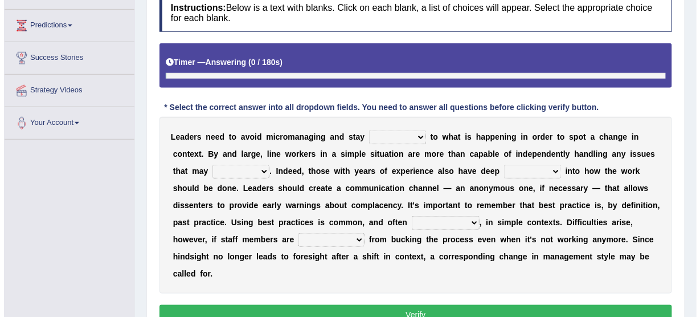
scroll to position [190, 0]
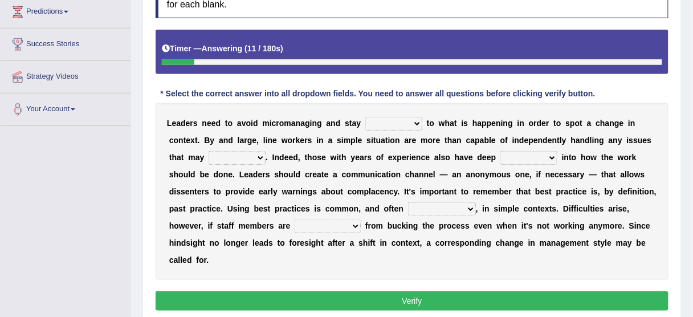
click at [386, 120] on select "complied connected precise concise" at bounding box center [393, 124] width 57 height 14
select select "connected"
click at [365, 117] on select "complied connected precise concise" at bounding box center [393, 124] width 57 height 14
click at [255, 157] on select "apprise rise encounter arise" at bounding box center [236, 158] width 57 height 14
select select "arise"
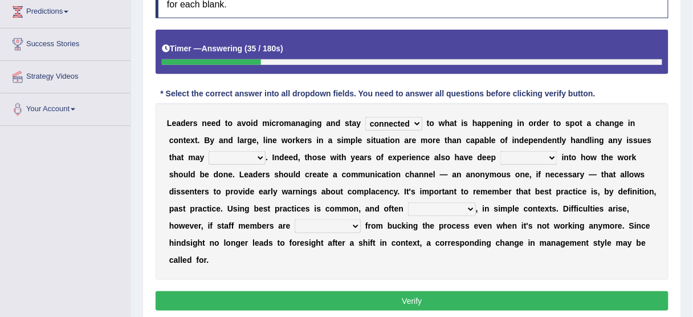
click at [208, 151] on select "apprise rise encounter arise" at bounding box center [236, 158] width 57 height 14
click at [527, 155] on select "incursion insight indignity indication" at bounding box center [528, 158] width 57 height 14
select select "insight"
click at [500, 151] on select "incursion insight indignity indication" at bounding box center [528, 158] width 57 height 14
click at [439, 204] on select "inappropriate apprehensive appropriate forbidden" at bounding box center [442, 209] width 68 height 14
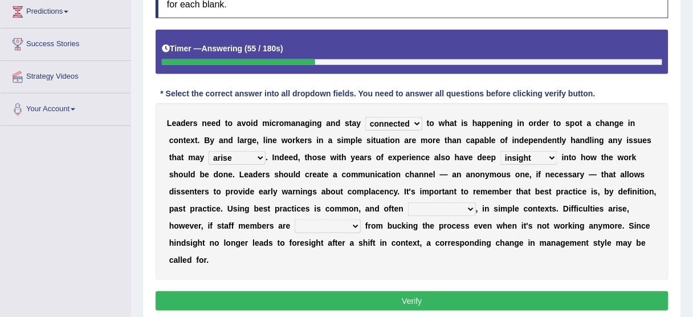
select select "appropriate"
click at [408, 202] on select "inappropriate apprehensive appropriate forbidden" at bounding box center [442, 209] width 68 height 14
click at [326, 223] on select "disarranged disinclined discouraged disintegrated" at bounding box center [327, 226] width 66 height 14
select select "discouraged"
click at [294, 219] on select "disarranged disinclined discouraged disintegrated" at bounding box center [327, 226] width 66 height 14
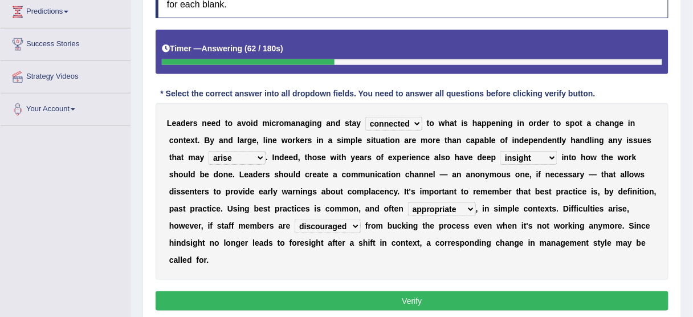
click at [339, 296] on button "Verify" at bounding box center [411, 300] width 513 height 19
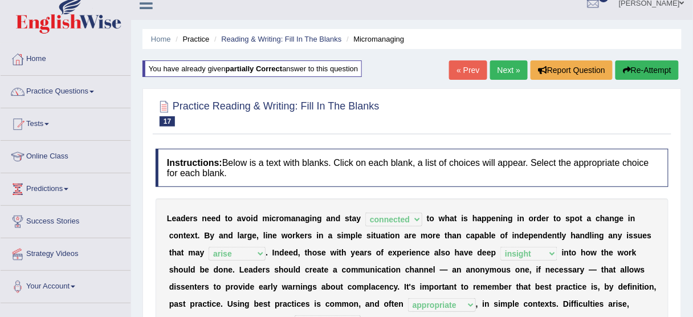
scroll to position [8, 0]
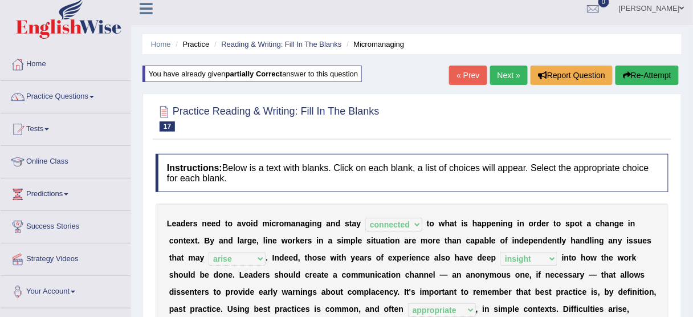
click at [505, 71] on link "Next »" at bounding box center [509, 74] width 38 height 19
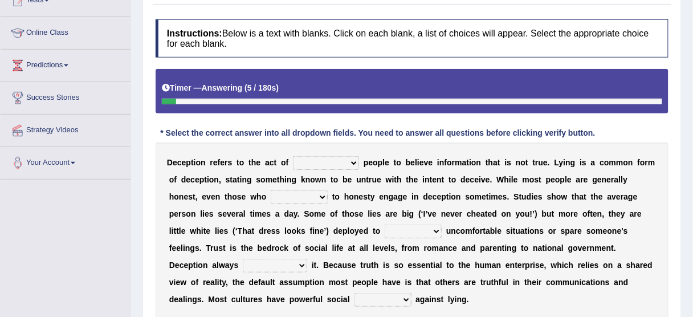
click at [318, 161] on select "discouraging forbidding detecting encouraging" at bounding box center [326, 163] width 66 height 14
click at [293, 156] on select "discouraging forbidding detecting encouraging" at bounding box center [326, 163] width 66 height 14
click at [331, 159] on select "discouraging forbidding detecting encouraging" at bounding box center [326, 163] width 66 height 14
select select "encouraging"
click at [293, 156] on select "discouraging forbidding detecting encouraging" at bounding box center [326, 163] width 66 height 14
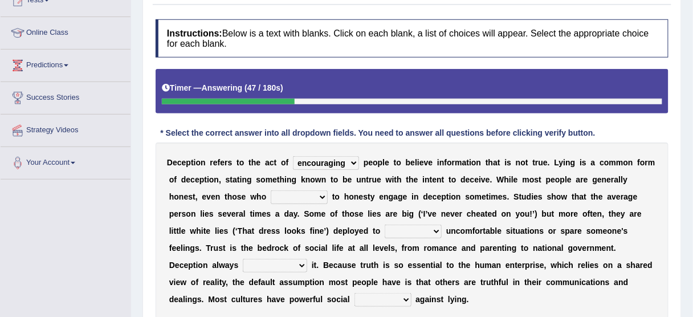
scroll to position [182, 0]
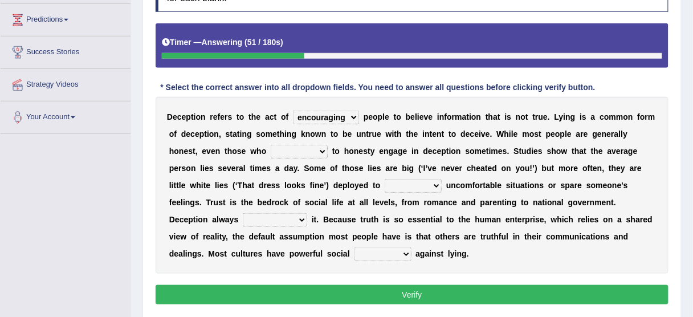
click at [292, 150] on select "describe prescribe inscribe subscribe" at bounding box center [299, 152] width 57 height 14
select select "describe"
click at [271, 145] on select "describe prescribe inscribe subscribe" at bounding box center [299, 152] width 57 height 14
click at [294, 150] on select "describe prescribe inscribe subscribe" at bounding box center [299, 152] width 57 height 14
click at [412, 198] on b "m" at bounding box center [415, 202] width 7 height 9
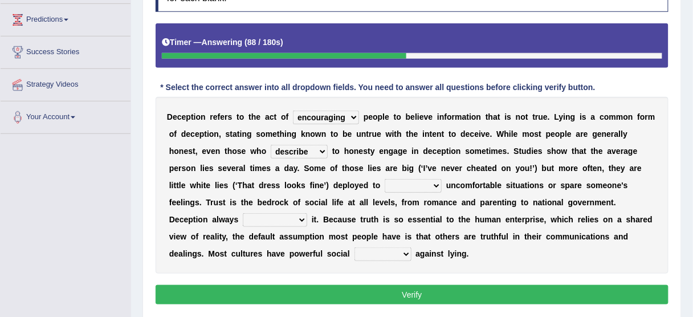
click at [413, 186] on select "contest illuminate disguise avoid" at bounding box center [412, 186] width 57 height 14
select select "avoid"
click at [384, 179] on select "contest illuminate disguise avoid" at bounding box center [412, 186] width 57 height 14
click at [284, 216] on select "undermines underscores undertakes underwrites" at bounding box center [275, 220] width 64 height 14
select select "undermines"
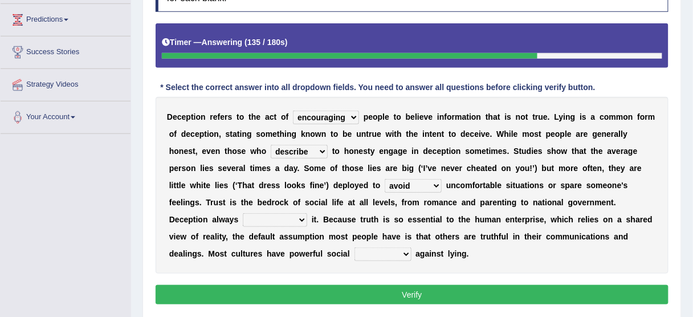
click at [243, 213] on select "undermines underscores undertakes underwrites" at bounding box center [275, 220] width 64 height 14
click at [384, 253] on select "ejections sanctions fractions inductions" at bounding box center [382, 254] width 57 height 14
click at [354, 247] on select "ejections sanctions fractions inductions" at bounding box center [382, 254] width 57 height 14
click at [382, 252] on select "ejections sanctions fractions inductions" at bounding box center [382, 254] width 57 height 14
click at [354, 247] on select "ejections sanctions fractions inductions" at bounding box center [382, 254] width 57 height 14
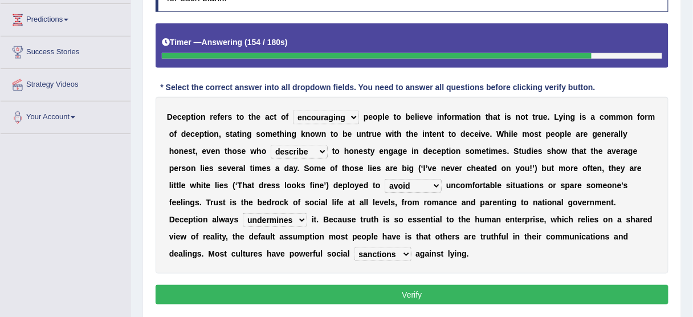
click at [378, 256] on select "ejections sanctions fractions inductions" at bounding box center [382, 254] width 57 height 14
click at [354, 247] on select "ejections sanctions fractions inductions" at bounding box center [382, 254] width 57 height 14
click at [377, 255] on select "ejections sanctions fractions inductions" at bounding box center [382, 254] width 57 height 14
select select "ejections"
click at [354, 247] on select "ejections sanctions fractions inductions" at bounding box center [382, 254] width 57 height 14
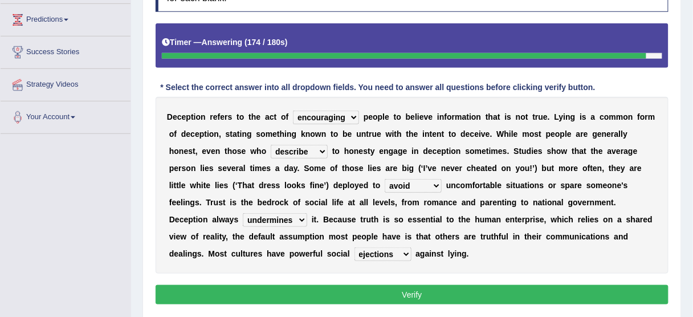
click at [378, 252] on select "ejections sanctions fractions inductions" at bounding box center [382, 254] width 57 height 14
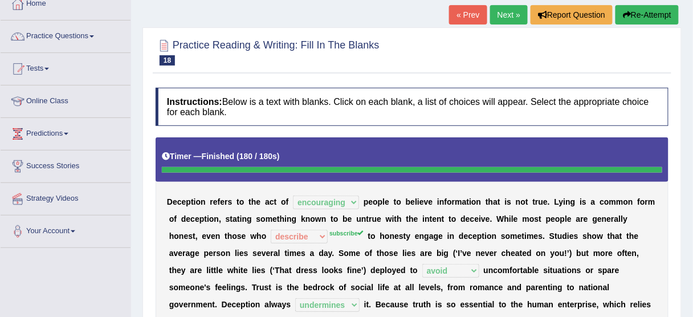
scroll to position [46, 0]
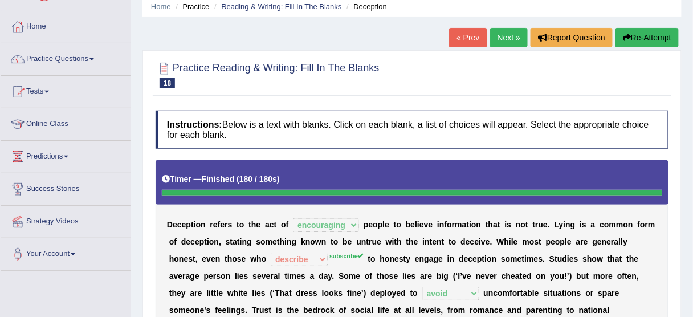
click at [498, 33] on link "Next »" at bounding box center [509, 37] width 38 height 19
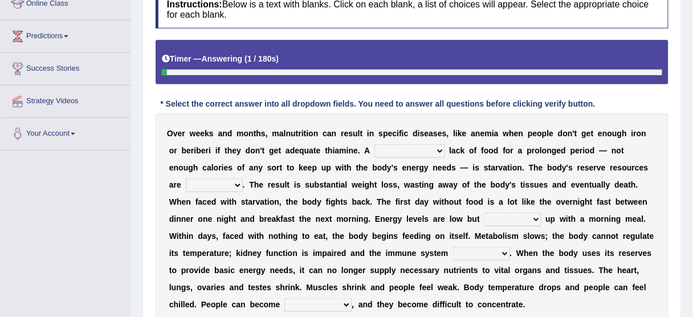
scroll to position [182, 0]
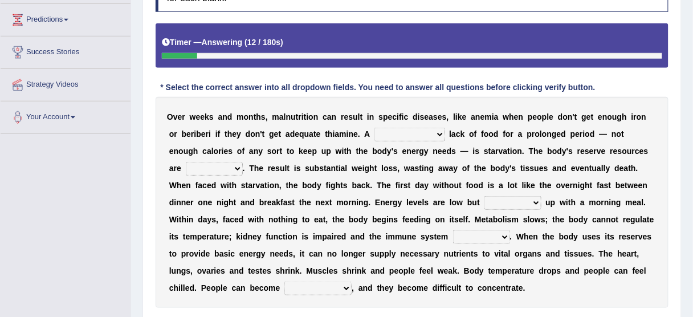
click at [399, 129] on select "severe distinguishing proper distinctive" at bounding box center [409, 135] width 71 height 14
click at [374, 128] on select "severe distinguishing proper distinctive" at bounding box center [409, 135] width 71 height 14
click at [392, 129] on select "severe distinguishing proper distinctive" at bounding box center [409, 135] width 71 height 14
select select "severe"
click at [374, 128] on select "severe distinguishing proper distinctive" at bounding box center [409, 135] width 71 height 14
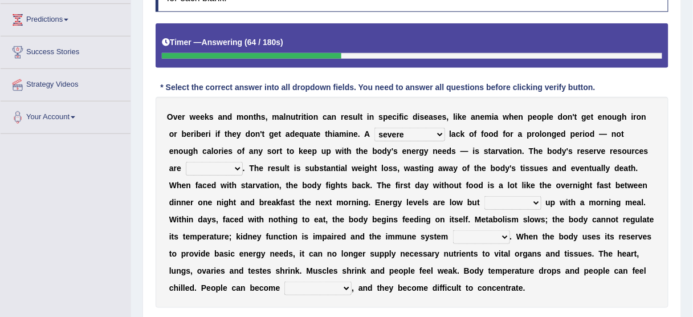
click at [202, 166] on select "obsoleted depleted pelleted deleted" at bounding box center [214, 169] width 57 height 14
click at [186, 162] on select "obsoleted depleted pelleted deleted" at bounding box center [214, 169] width 57 height 14
click at [208, 165] on select "obsoleted depleted pelleted deleted" at bounding box center [214, 169] width 57 height 14
select select "depleted"
click at [186, 162] on select "obsoleted depleted pelleted deleted" at bounding box center [214, 169] width 57 height 14
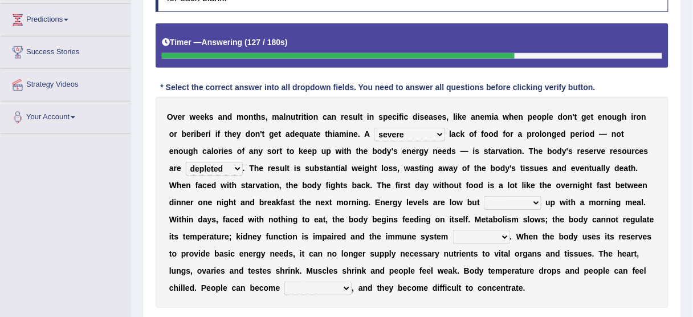
click at [484, 201] on select "feed come chill pick" at bounding box center [512, 203] width 57 height 14
select select "feed"
click at [484, 196] on select "feed come chill pick" at bounding box center [512, 203] width 57 height 14
click at [484, 199] on select "feed come chill pick" at bounding box center [512, 203] width 57 height 14
click at [484, 201] on select "feed come chill pick" at bounding box center [512, 203] width 57 height 14
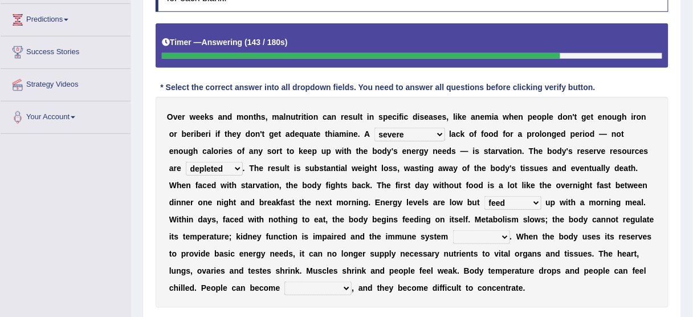
click at [484, 201] on select "feed come chill pick" at bounding box center [512, 203] width 57 height 14
click at [484, 203] on select "feed come chill pick" at bounding box center [512, 203] width 57 height 14
click at [453, 233] on select "deepens deafens weakens surpasses" at bounding box center [481, 237] width 57 height 14
select select "weakens"
click at [453, 230] on select "deepens deafens weakens surpasses" at bounding box center [481, 237] width 57 height 14
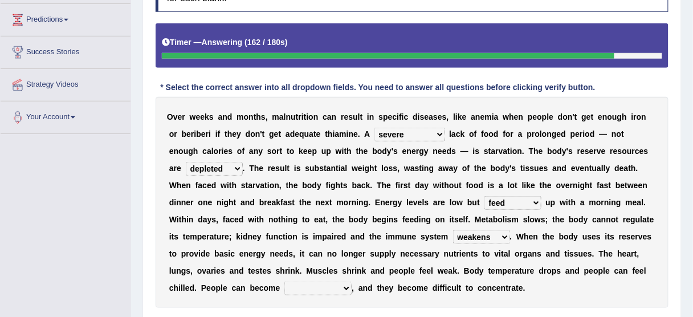
click at [308, 291] on select "irritable commutable indisputable transportable" at bounding box center [317, 288] width 67 height 14
click at [284, 281] on select "irritable commutable indisputable transportable" at bounding box center [317, 288] width 67 height 14
click at [301, 285] on select "irritable commutable indisputable transportable" at bounding box center [317, 288] width 67 height 14
select select "irritable"
click at [284, 281] on select "irritable commutable indisputable transportable" at bounding box center [317, 288] width 67 height 14
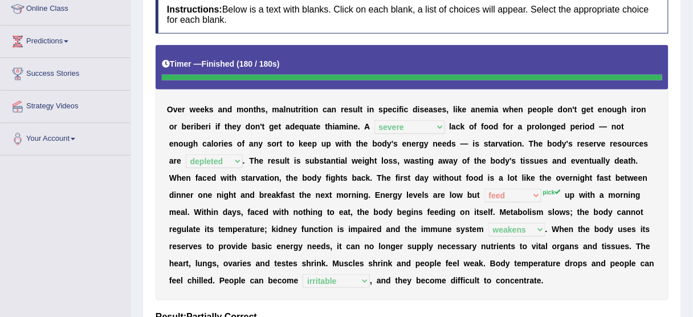
scroll to position [46, 0]
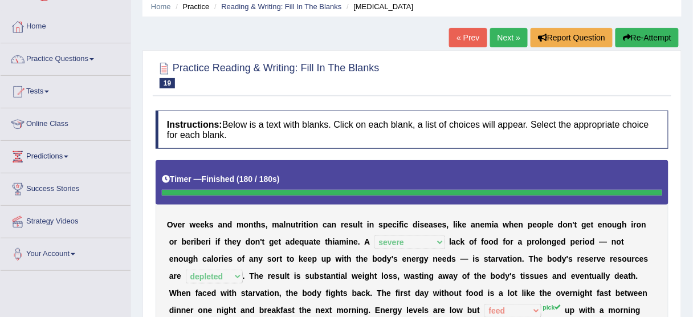
click at [510, 28] on link "Next »" at bounding box center [509, 37] width 38 height 19
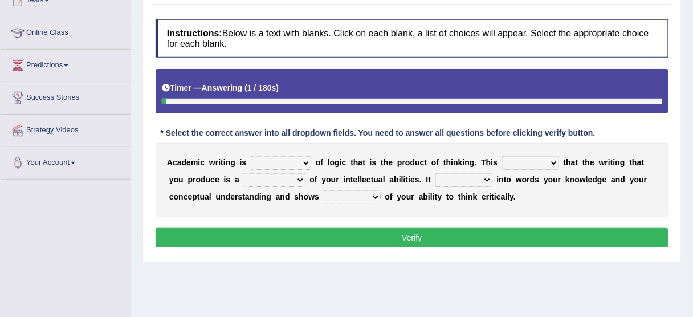
click at [288, 158] on select "expectation entitlement expression exchange" at bounding box center [281, 163] width 60 height 14
click at [251, 156] on select "expectation entitlement expression exchange" at bounding box center [281, 163] width 60 height 14
click at [290, 161] on select "expectation entitlement expression exchange" at bounding box center [281, 163] width 60 height 14
select select "expression"
click at [251, 156] on select "expectation entitlement expression exchange" at bounding box center [281, 163] width 60 height 14
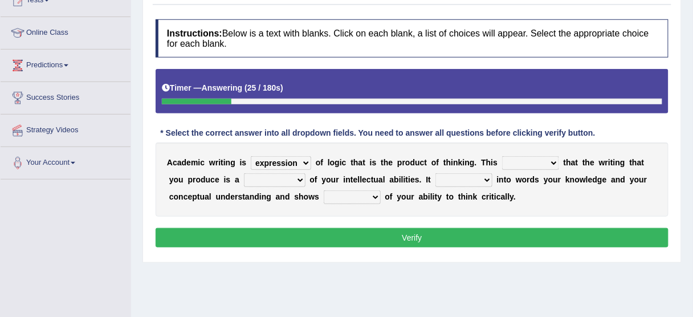
click at [509, 159] on select "means questions stipulates answers" at bounding box center [530, 163] width 57 height 14
select select "means"
click at [502, 156] on select "means questions stipulates answers" at bounding box center [530, 163] width 57 height 14
click at [283, 174] on select "redundancy mission credit reflection" at bounding box center [275, 180] width 62 height 14
click at [427, 188] on div "A c a d e m i c w r i t i n g i s expectation entitlement expression exchange o…" at bounding box center [411, 179] width 513 height 74
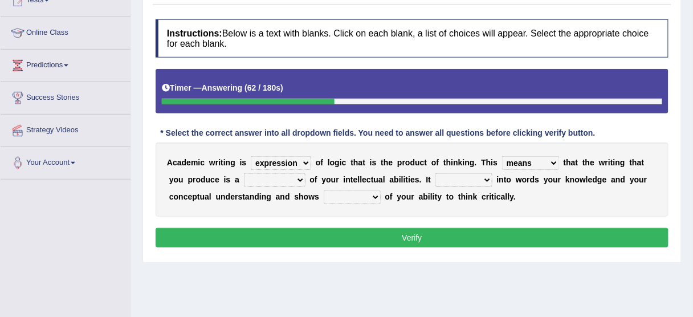
click at [278, 174] on select "redundancy mission credit reflection" at bounding box center [275, 180] width 62 height 14
select select "reflection"
click at [244, 173] on select "redundancy mission credit reflection" at bounding box center [275, 180] width 62 height 14
click at [466, 181] on select "enriches shows allows puts" at bounding box center [463, 180] width 57 height 14
select select "enriches"
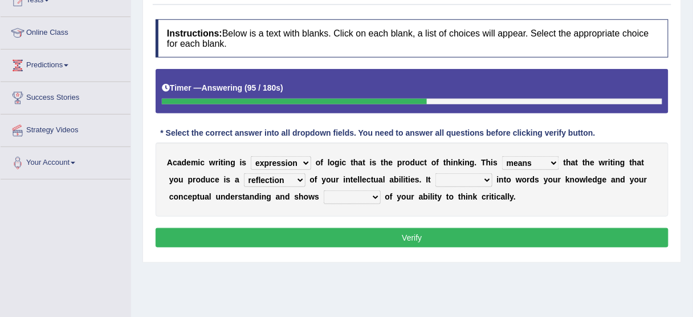
click at [435, 173] on select "enriches shows allows puts" at bounding box center [463, 180] width 57 height 14
click at [350, 193] on select "hassle excuse capacity evidence" at bounding box center [351, 197] width 57 height 14
select select "capacity"
click at [323, 190] on select "hassle excuse capacity evidence" at bounding box center [351, 197] width 57 height 14
click at [352, 197] on select "hassle excuse capacity evidence" at bounding box center [351, 197] width 57 height 14
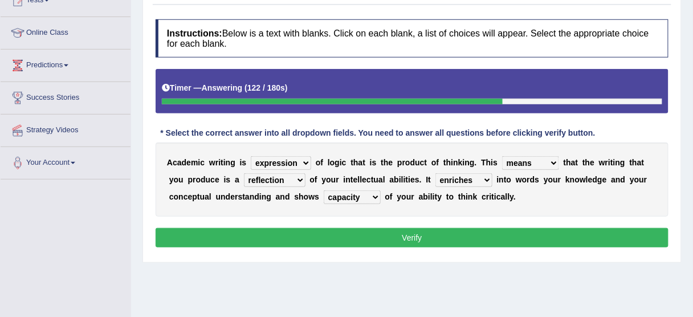
click at [423, 232] on button "Verify" at bounding box center [411, 237] width 513 height 19
